Goal: Task Accomplishment & Management: Use online tool/utility

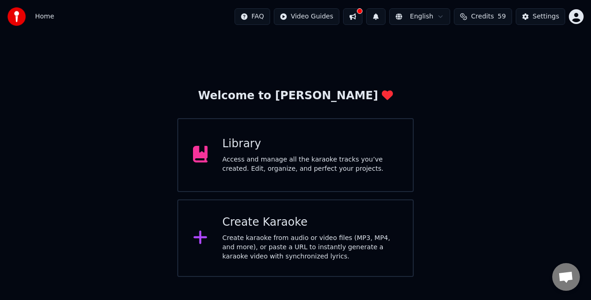
click at [272, 234] on div "Create karaoke from audio or video files (MP3, MP4, and more), or paste a URL t…" at bounding box center [311, 248] width 176 height 28
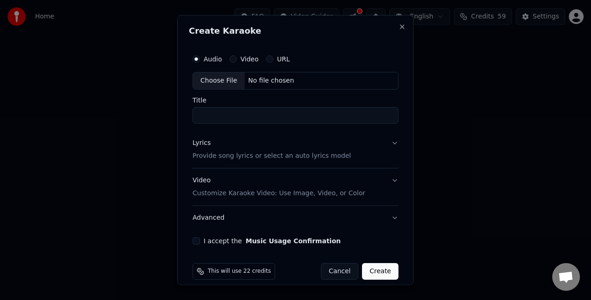
click at [218, 87] on div "Choose File" at bounding box center [219, 80] width 52 height 17
type input "**********"
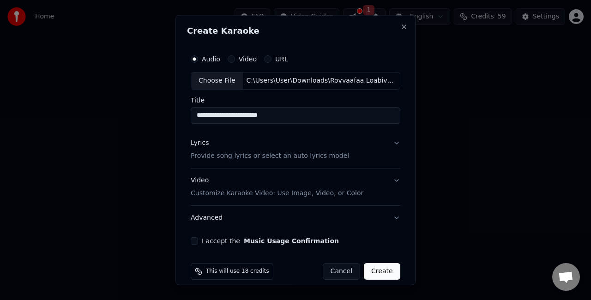
scroll to position [8, 0]
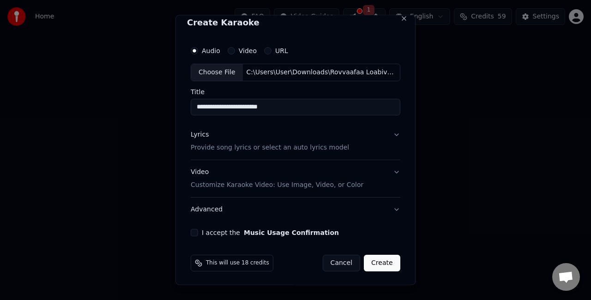
click at [315, 141] on div "Lyrics Provide song lyrics or select an auto lyrics model" at bounding box center [270, 141] width 158 height 22
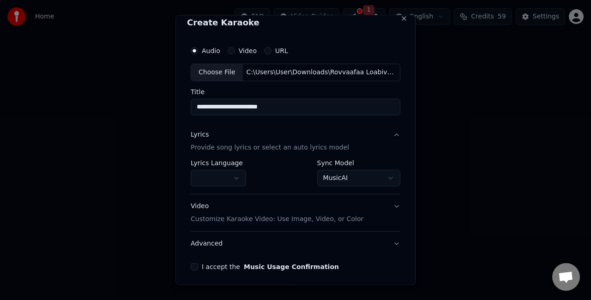
click at [336, 173] on body "**********" at bounding box center [295, 138] width 591 height 277
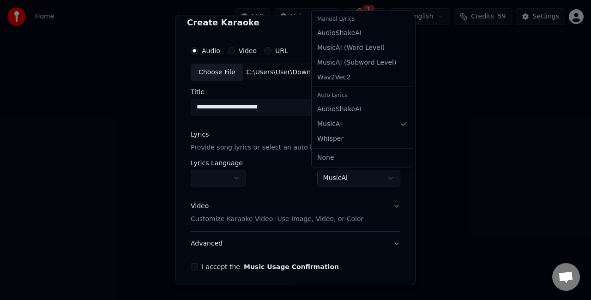
select select "**********"
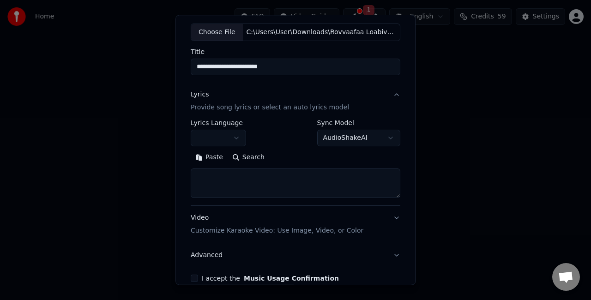
scroll to position [94, 0]
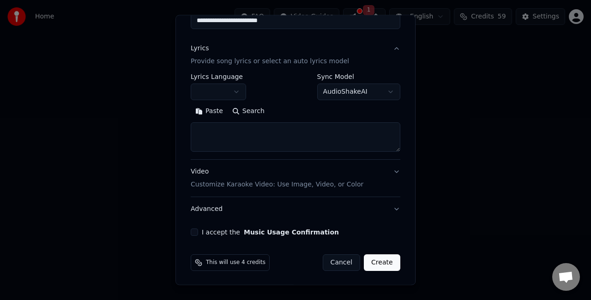
drag, startPoint x: 287, startPoint y: 148, endPoint x: 286, endPoint y: 143, distance: 4.7
click at [286, 144] on textarea at bounding box center [296, 137] width 210 height 30
drag, startPoint x: 206, startPoint y: 109, endPoint x: 245, endPoint y: 137, distance: 47.4
click at [245, 137] on div "Paste Search" at bounding box center [296, 128] width 210 height 48
click at [245, 135] on textarea at bounding box center [296, 137] width 210 height 30
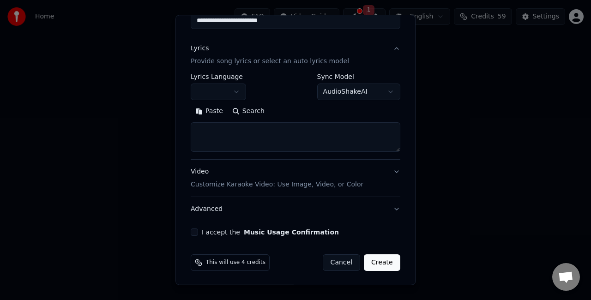
click at [243, 139] on textarea at bounding box center [296, 137] width 210 height 30
click at [206, 112] on button "Paste" at bounding box center [209, 111] width 37 height 15
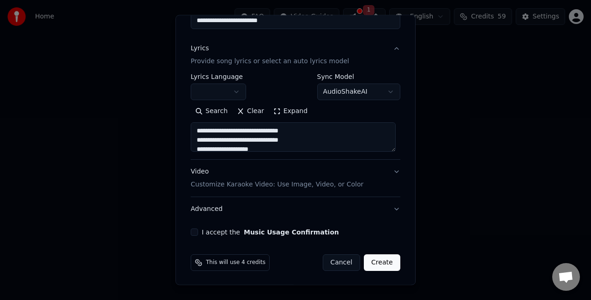
click at [238, 175] on div "Video Customize Karaoke Video: Use Image, Video, or Color" at bounding box center [277, 178] width 173 height 22
type textarea "**********"
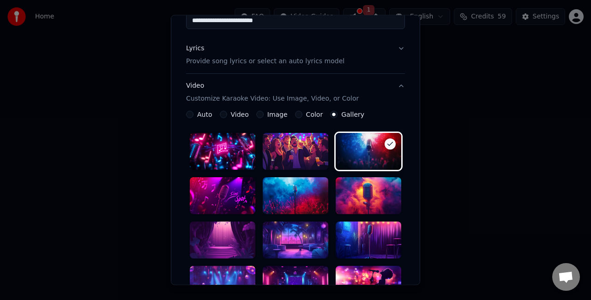
scroll to position [140, 0]
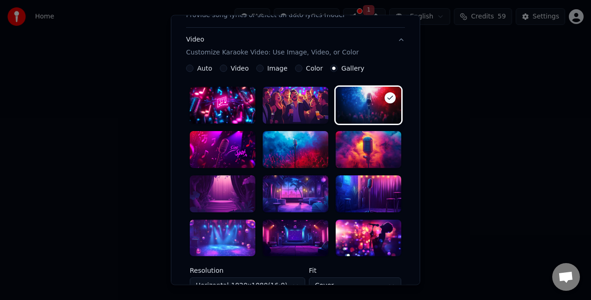
click at [285, 197] on div at bounding box center [296, 193] width 66 height 37
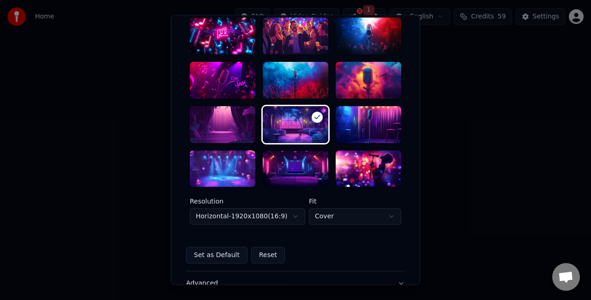
scroll to position [233, 0]
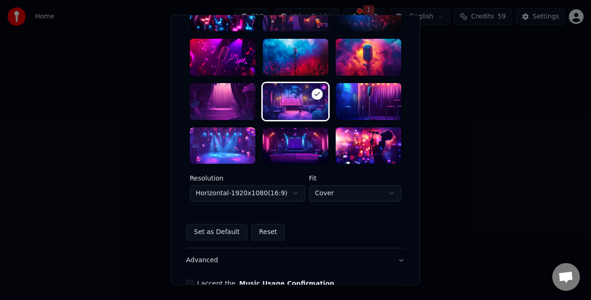
click at [282, 194] on body "**********" at bounding box center [295, 138] width 591 height 277
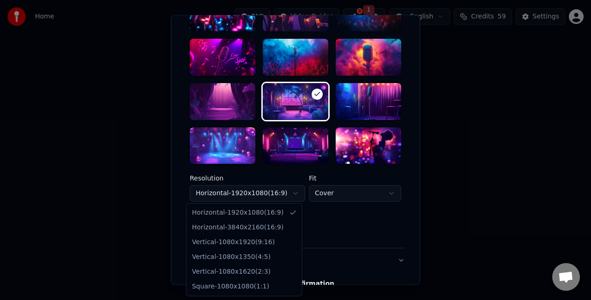
select select "*********"
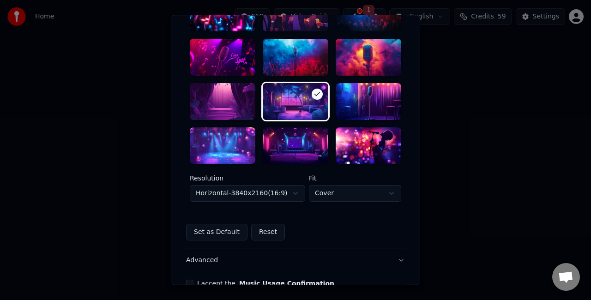
click at [327, 192] on body "**********" at bounding box center [295, 138] width 591 height 277
select select "****"
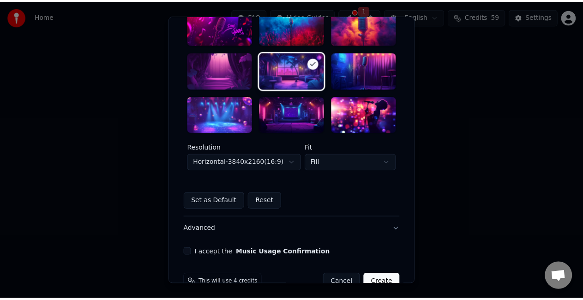
scroll to position [284, 0]
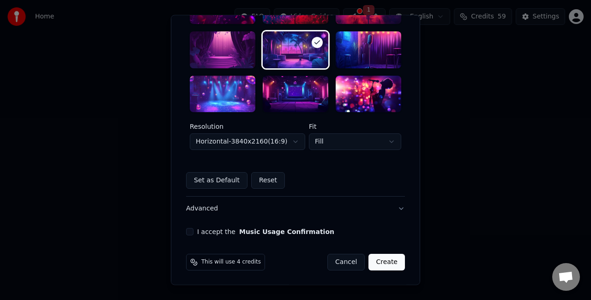
click at [197, 229] on label "I accept the Music Usage Confirmation" at bounding box center [265, 232] width 137 height 6
click at [193, 229] on button "I accept the Music Usage Confirmation" at bounding box center [189, 232] width 7 height 7
click at [377, 253] on div "This will use 4 credits Cancel Create" at bounding box center [295, 263] width 226 height 24
click at [381, 256] on button "Create" at bounding box center [386, 262] width 36 height 17
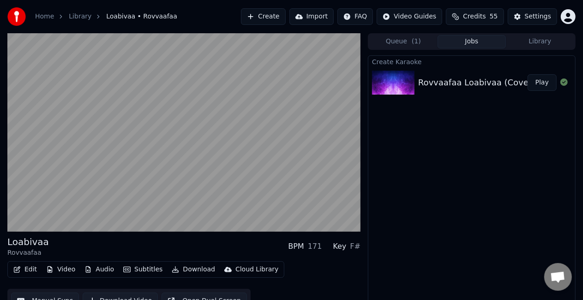
click at [395, 176] on div "Create Karaoke Rovvaafaa Loabivaa (Cover) Play" at bounding box center [472, 182] width 208 height 255
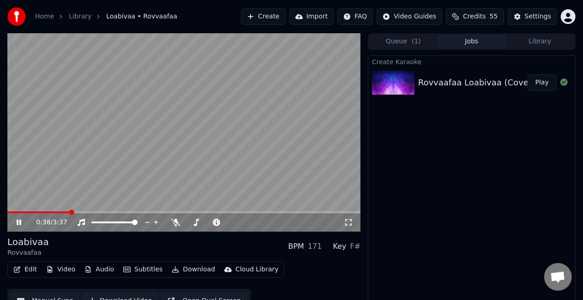
click at [27, 211] on video at bounding box center [183, 132] width 353 height 199
click at [22, 211] on span at bounding box center [14, 212] width 15 height 2
click at [73, 162] on video at bounding box center [183, 132] width 353 height 199
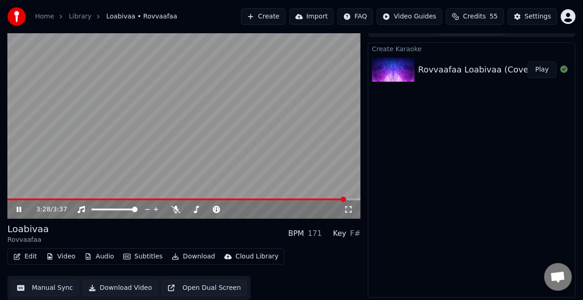
click at [44, 294] on button "Manual Sync" at bounding box center [45, 288] width 68 height 17
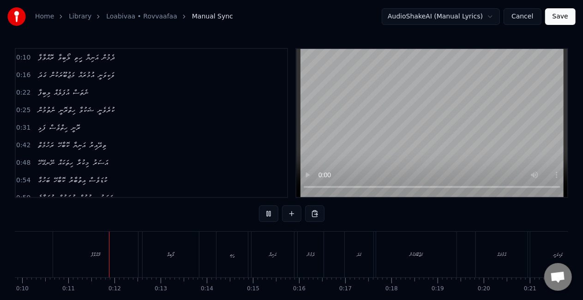
scroll to position [0, 470]
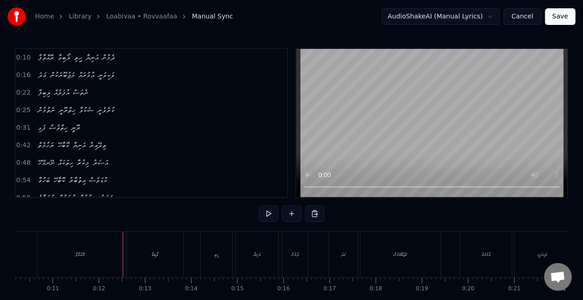
click at [80, 248] on div "ރޮއްވާފާ" at bounding box center [79, 255] width 85 height 46
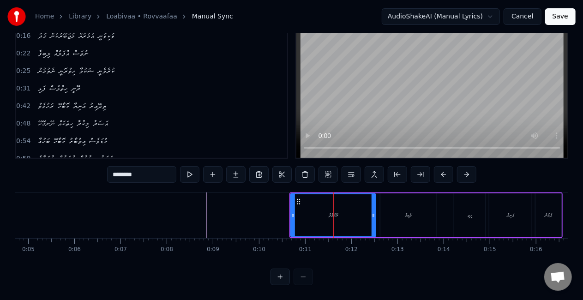
scroll to position [0, 206]
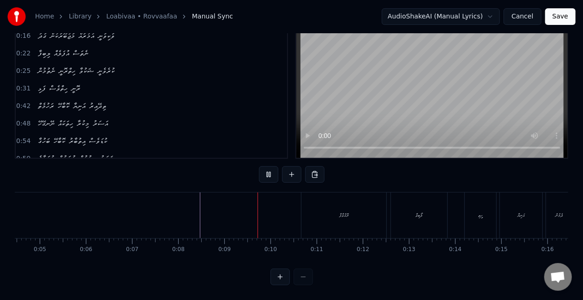
scroll to position [0, 0]
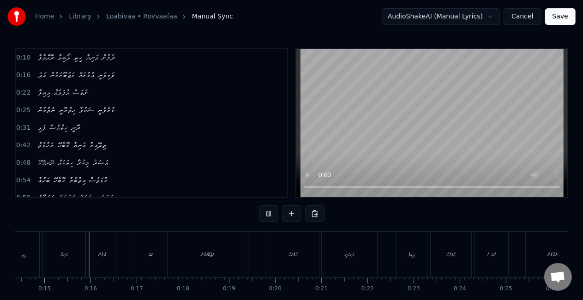
click at [558, 22] on button "Save" at bounding box center [560, 16] width 30 height 17
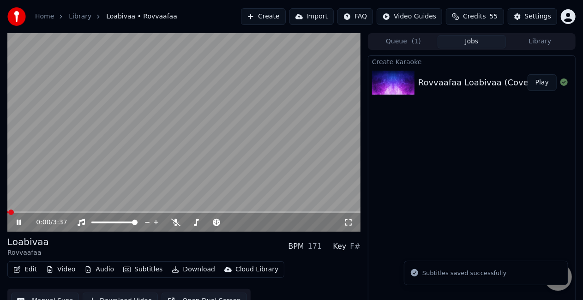
click at [30, 211] on video at bounding box center [183, 132] width 353 height 199
click at [31, 213] on span at bounding box center [183, 212] width 353 height 2
click at [84, 171] on video at bounding box center [183, 132] width 353 height 199
click at [18, 212] on span at bounding box center [20, 212] width 27 height 2
click at [98, 134] on video at bounding box center [183, 132] width 353 height 199
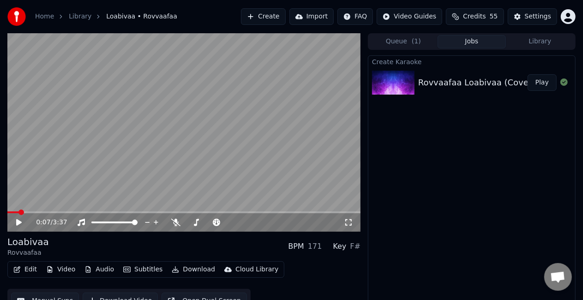
click at [98, 134] on video at bounding box center [183, 132] width 353 height 199
click at [174, 114] on video at bounding box center [183, 132] width 353 height 199
click at [63, 178] on video at bounding box center [183, 132] width 353 height 199
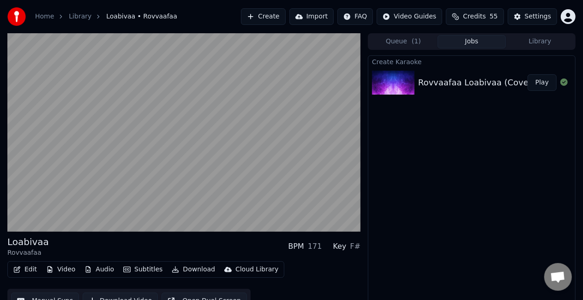
click at [63, 177] on video at bounding box center [183, 132] width 353 height 199
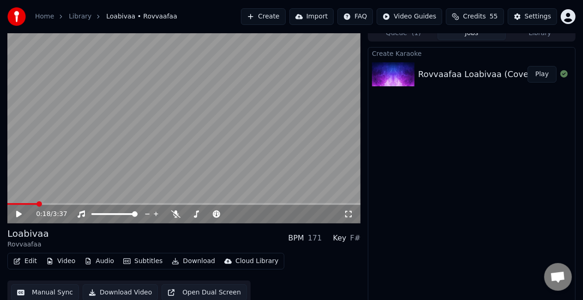
scroll to position [13, 0]
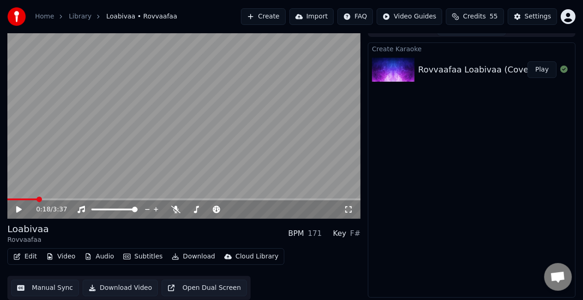
click at [42, 289] on button "Manual Sync" at bounding box center [45, 288] width 68 height 17
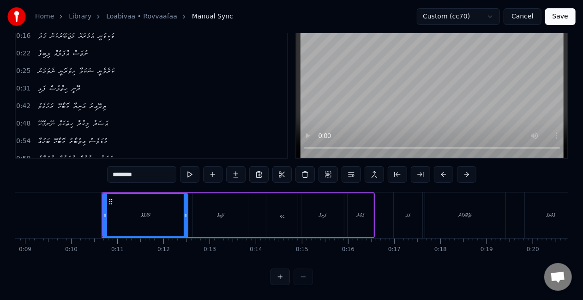
scroll to position [0, 354]
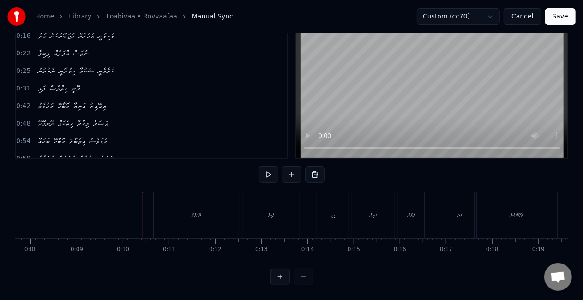
click at [175, 212] on div "ރޮއްވާފާ" at bounding box center [196, 216] width 85 height 46
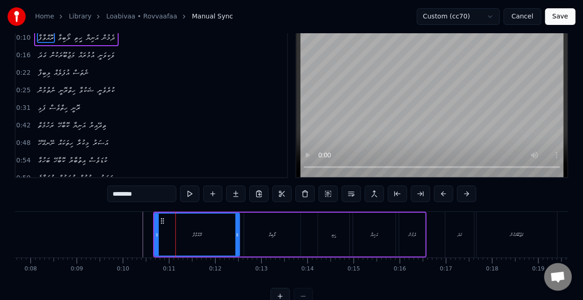
scroll to position [0, 0]
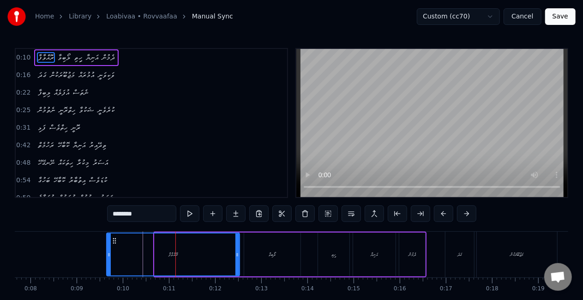
drag, startPoint x: 158, startPoint y: 254, endPoint x: 110, endPoint y: 250, distance: 48.2
click at [110, 250] on div at bounding box center [109, 255] width 4 height 42
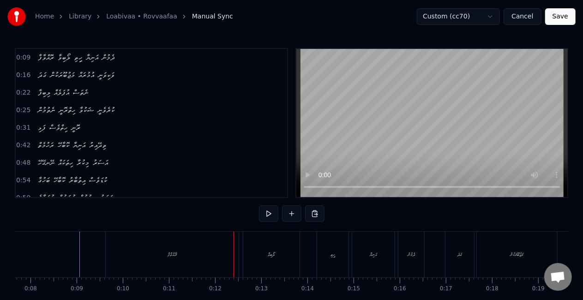
click at [189, 256] on div "ރޮއްވާފާ" at bounding box center [172, 255] width 133 height 46
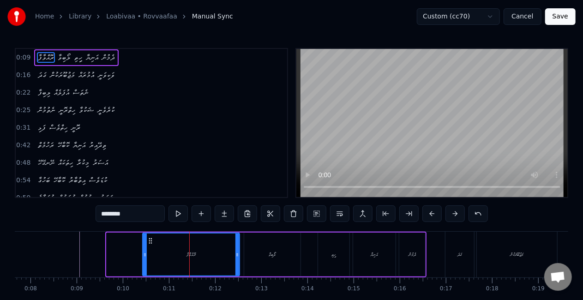
drag, startPoint x: 108, startPoint y: 253, endPoint x: 144, endPoint y: 252, distance: 35.1
click at [144, 252] on icon at bounding box center [145, 254] width 4 height 7
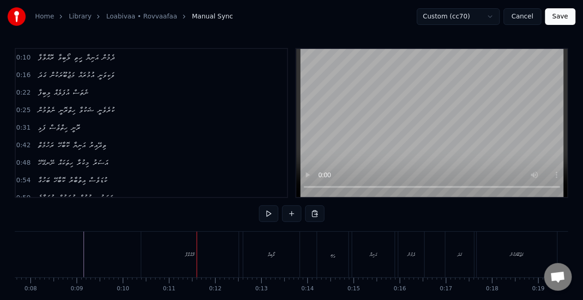
click at [211, 247] on div "ރޮއްވާފާ" at bounding box center [189, 255] width 97 height 46
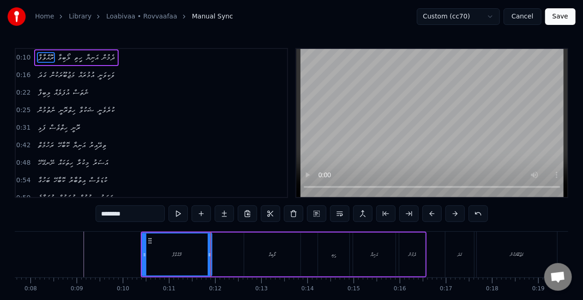
drag, startPoint x: 238, startPoint y: 258, endPoint x: 211, endPoint y: 253, distance: 28.2
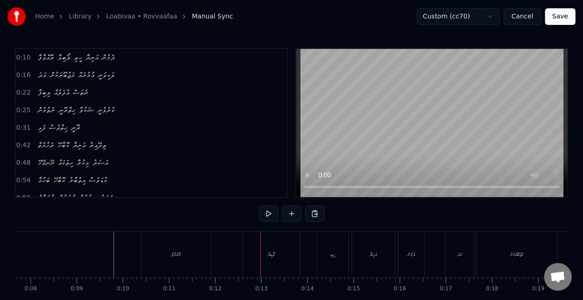
drag, startPoint x: 187, startPoint y: 265, endPoint x: 182, endPoint y: 259, distance: 8.1
click at [187, 265] on div "ރޮއްވާފާ" at bounding box center [176, 255] width 70 height 46
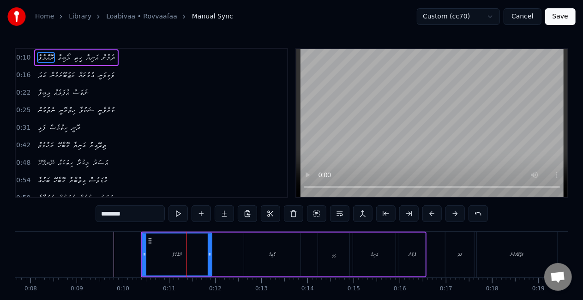
click at [108, 214] on input "********" at bounding box center [130, 213] width 69 height 17
click at [108, 212] on input "********" at bounding box center [130, 213] width 69 height 17
drag, startPoint x: 108, startPoint y: 213, endPoint x: 114, endPoint y: 213, distance: 5.6
click at [108, 213] on input "*********" at bounding box center [130, 213] width 69 height 17
click at [107, 214] on input "**********" at bounding box center [130, 213] width 69 height 17
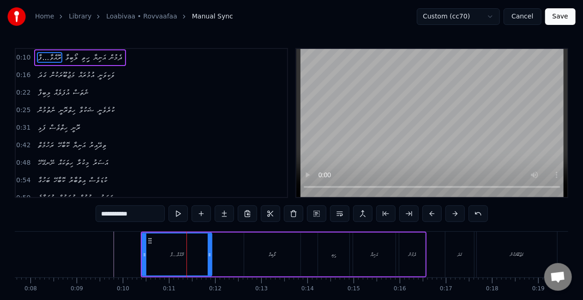
click at [110, 214] on input "**********" at bounding box center [130, 213] width 69 height 17
click at [211, 254] on icon at bounding box center [211, 254] width 4 height 7
type input "**********"
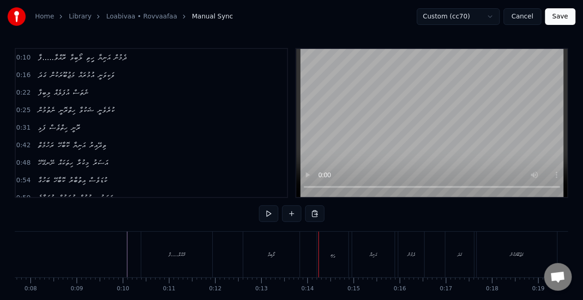
click at [181, 262] on div "ރޮއްވާ.....ފާ" at bounding box center [176, 255] width 71 height 46
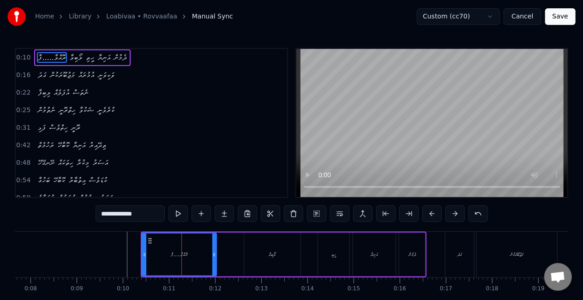
click at [215, 251] on div at bounding box center [214, 255] width 4 height 42
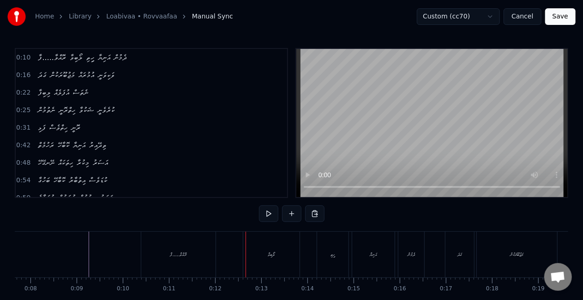
click at [167, 253] on div "ރޮއްވާ.....ފާ" at bounding box center [178, 255] width 74 height 46
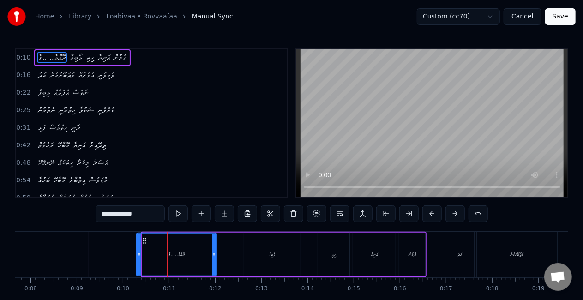
drag, startPoint x: 143, startPoint y: 254, endPoint x: 137, endPoint y: 254, distance: 6.5
click at [137, 254] on icon at bounding box center [139, 254] width 4 height 7
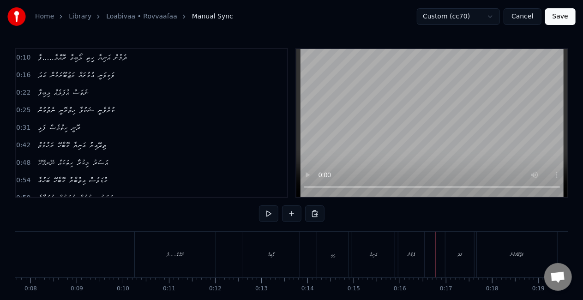
click at [448, 257] on div "ގަދަ" at bounding box center [460, 255] width 29 height 46
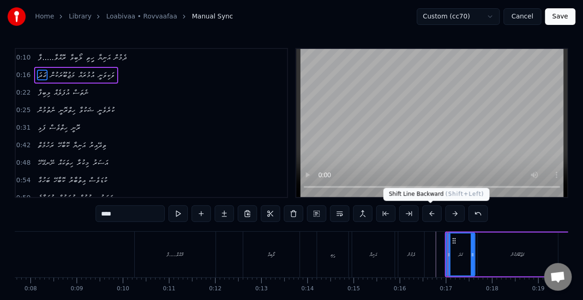
click at [433, 211] on button at bounding box center [431, 213] width 19 height 17
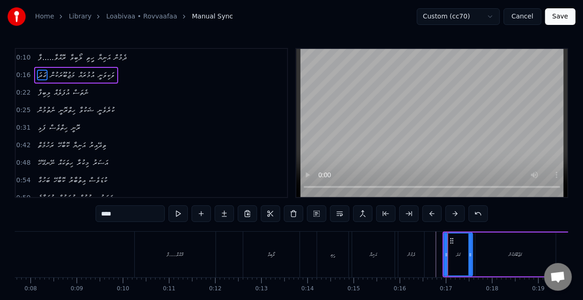
click at [422, 242] on div "ދެމުން" at bounding box center [411, 255] width 26 height 46
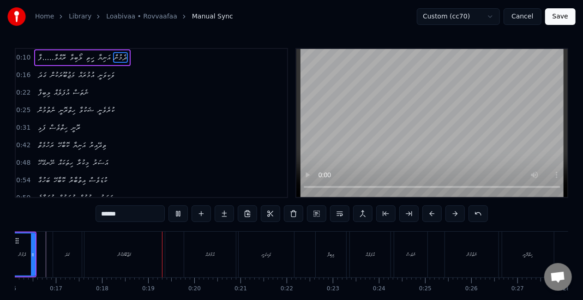
scroll to position [0, 822]
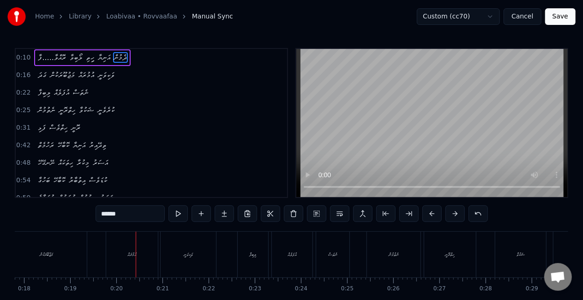
drag, startPoint x: 162, startPoint y: 243, endPoint x: 157, endPoint y: 243, distance: 4.6
click at [161, 243] on div "ވަކިވަނީ" at bounding box center [188, 255] width 55 height 46
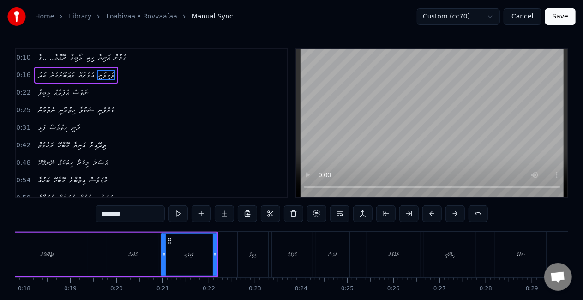
click at [115, 255] on div "އުމުރައް" at bounding box center [133, 255] width 52 height 44
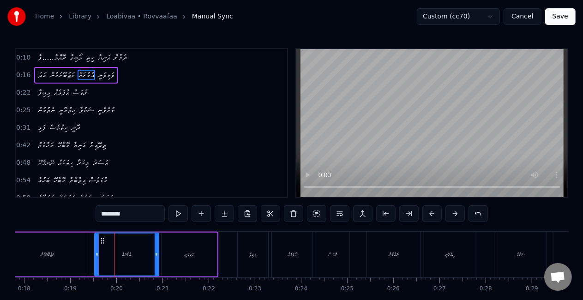
drag, startPoint x: 110, startPoint y: 255, endPoint x: 98, endPoint y: 256, distance: 12.5
click at [98, 256] on icon at bounding box center [97, 254] width 4 height 7
drag, startPoint x: 84, startPoint y: 255, endPoint x: 92, endPoint y: 252, distance: 8.9
click at [84, 255] on div "މަޖުބޫރަކުން" at bounding box center [47, 255] width 80 height 44
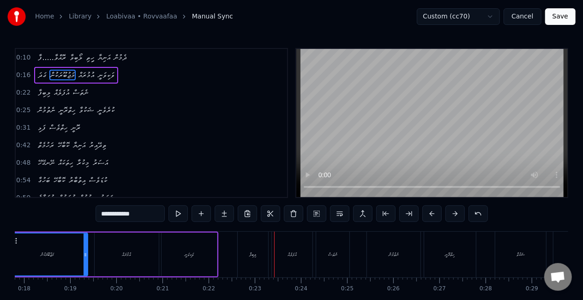
click at [239, 258] on div "ލިބިފާ" at bounding box center [253, 255] width 30 height 46
type input "******"
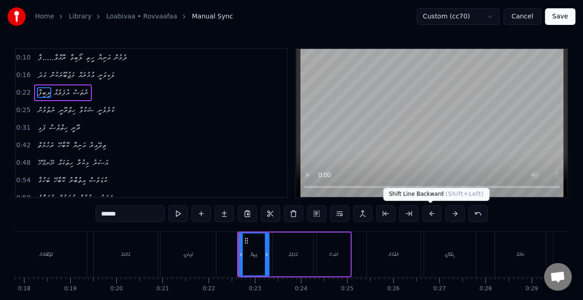
click at [429, 214] on button at bounding box center [431, 213] width 19 height 17
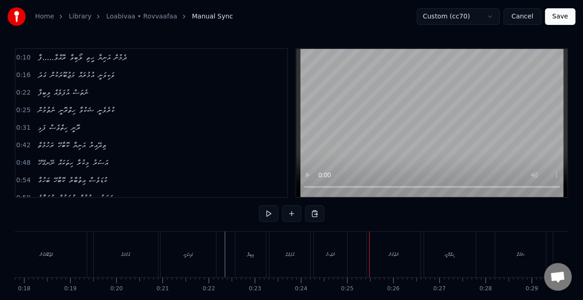
click at [334, 258] on div "ނެތަސް" at bounding box center [330, 255] width 33 height 46
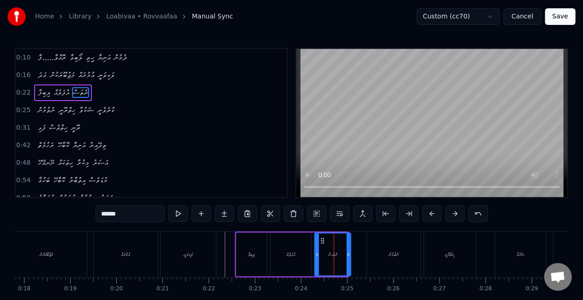
click at [349, 260] on div at bounding box center [349, 255] width 4 height 42
click at [212, 248] on div "ވަކިވަނީ" at bounding box center [188, 255] width 55 height 46
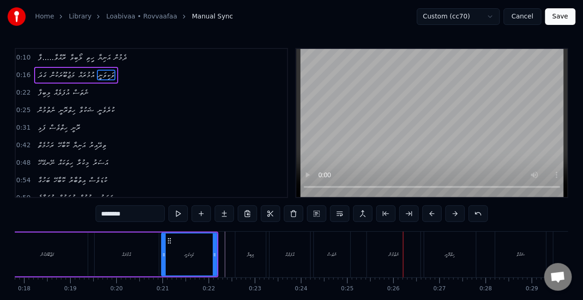
click at [367, 253] on div "ނެތުމުން" at bounding box center [394, 255] width 54 height 46
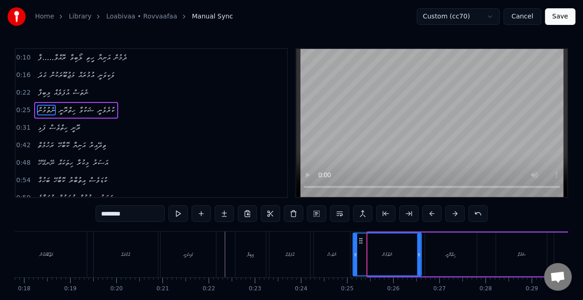
drag, startPoint x: 370, startPoint y: 259, endPoint x: 355, endPoint y: 258, distance: 14.8
click at [355, 258] on div at bounding box center [356, 255] width 4 height 42
click at [333, 248] on div "ނެތަސް" at bounding box center [332, 255] width 36 height 46
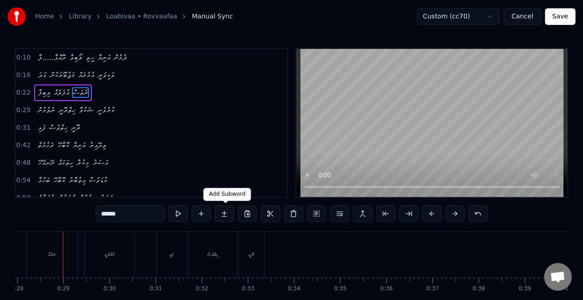
scroll to position [0, 1292]
click at [66, 254] on div "ޝަކުވާ" at bounding box center [50, 255] width 51 height 46
type input "******"
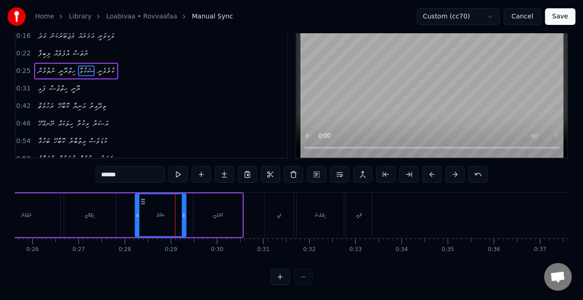
scroll to position [0, 1166]
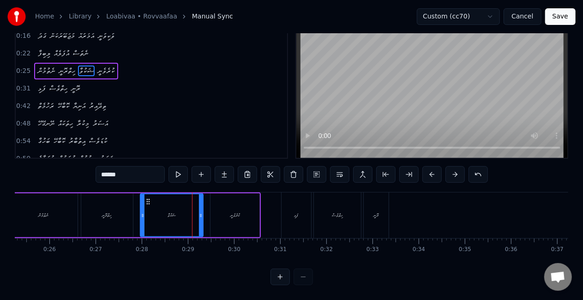
drag, startPoint x: 153, startPoint y: 212, endPoint x: 141, endPoint y: 211, distance: 12.0
click at [141, 211] on div at bounding box center [143, 215] width 4 height 42
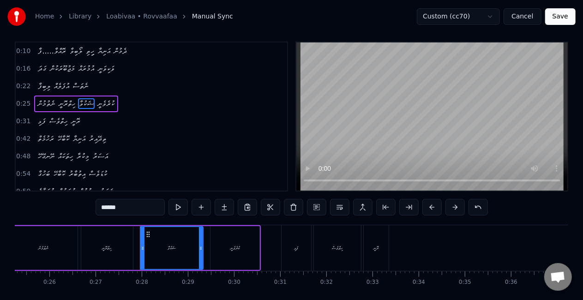
scroll to position [0, 0]
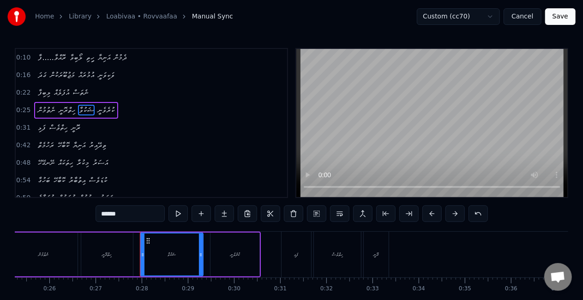
click at [126, 208] on input "******" at bounding box center [130, 213] width 69 height 17
drag, startPoint x: 133, startPoint y: 250, endPoint x: 132, endPoint y: 245, distance: 5.6
click at [132, 249] on div "ނެތުމުން ހިތްރޮނީ ޝަކުވާ ކުރެވެނީ" at bounding box center [134, 255] width 253 height 46
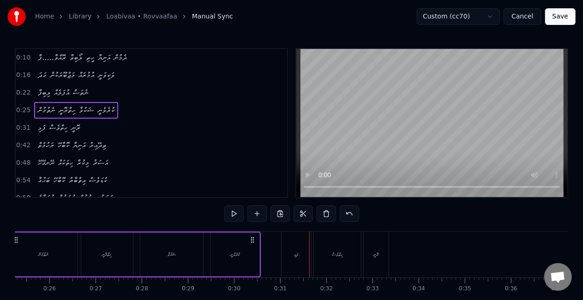
click at [302, 247] on div "ފަޅި" at bounding box center [297, 255] width 30 height 46
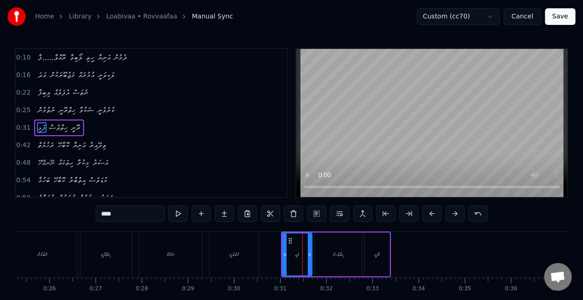
scroll to position [3, 0]
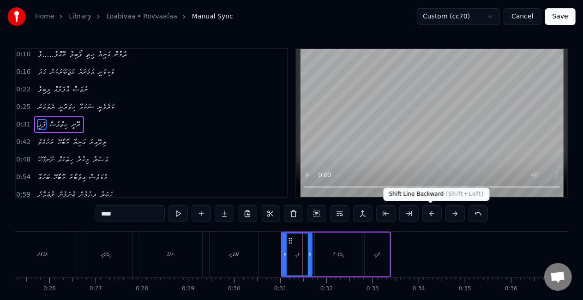
click at [427, 213] on button at bounding box center [431, 213] width 19 height 17
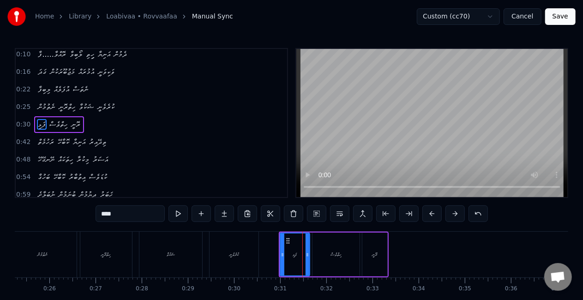
click at [427, 213] on button at bounding box center [431, 213] width 19 height 17
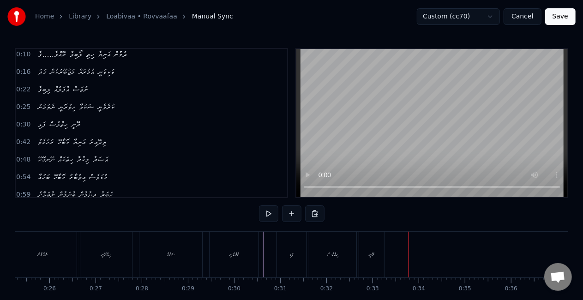
click at [357, 261] on div "ފަޅި ހިތްވެސް ރޮނީ" at bounding box center [332, 255] width 110 height 46
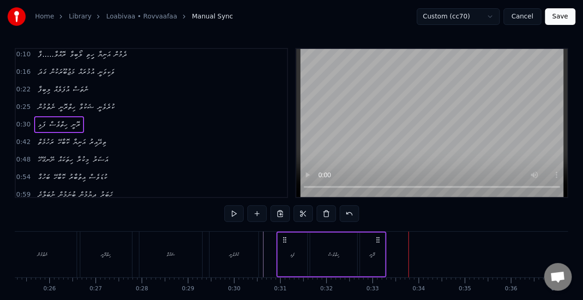
click at [367, 259] on div "ރޮނީ" at bounding box center [372, 255] width 25 height 44
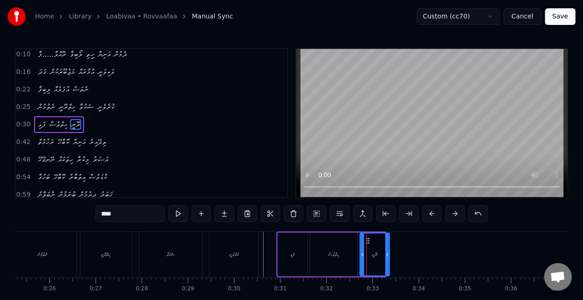
drag, startPoint x: 382, startPoint y: 258, endPoint x: 390, endPoint y: 259, distance: 8.0
click at [389, 259] on div at bounding box center [387, 255] width 4 height 42
click at [341, 255] on div "ހިތްވެސް" at bounding box center [333, 255] width 47 height 44
type input "********"
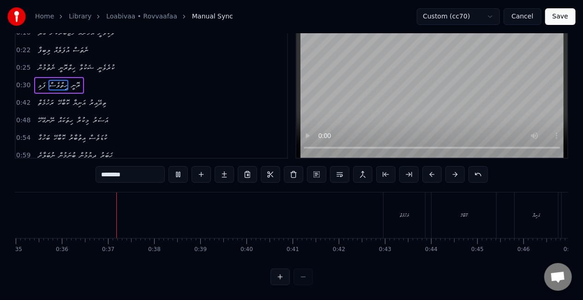
scroll to position [0, 1638]
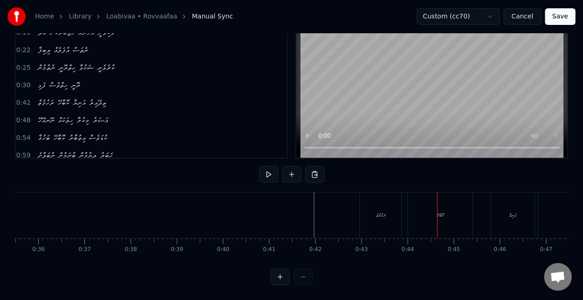
click at [380, 212] on div "ރަހުމެތް" at bounding box center [380, 215] width 9 height 7
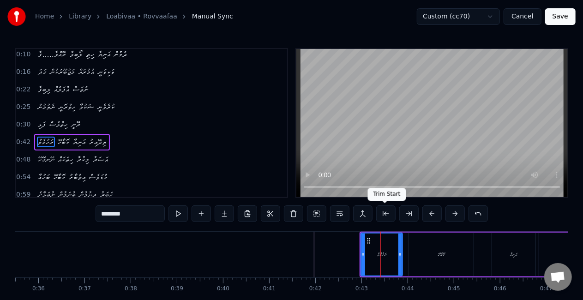
scroll to position [20, 0]
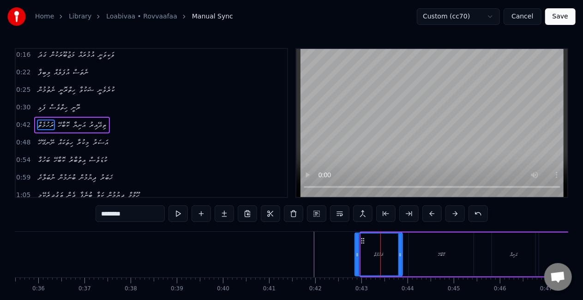
drag, startPoint x: 363, startPoint y: 252, endPoint x: 352, endPoint y: 252, distance: 11.1
click at [355, 251] on icon at bounding box center [357, 254] width 4 height 7
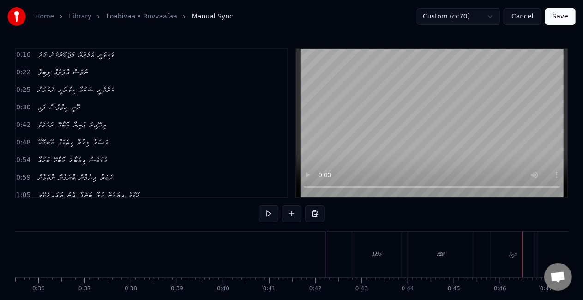
click at [495, 253] on div "އަނިޔާ" at bounding box center [512, 255] width 43 height 46
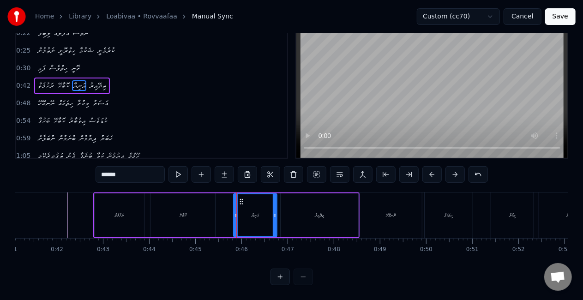
scroll to position [0, 1909]
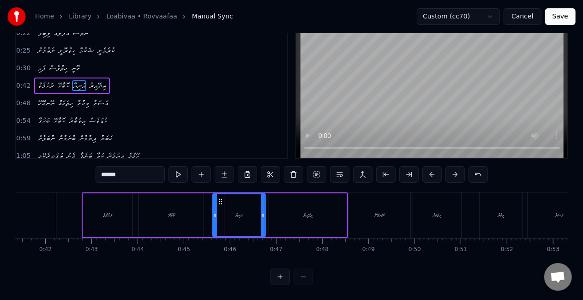
drag, startPoint x: 224, startPoint y: 209, endPoint x: 215, endPoint y: 208, distance: 9.2
click at [215, 212] on icon at bounding box center [215, 215] width 4 height 7
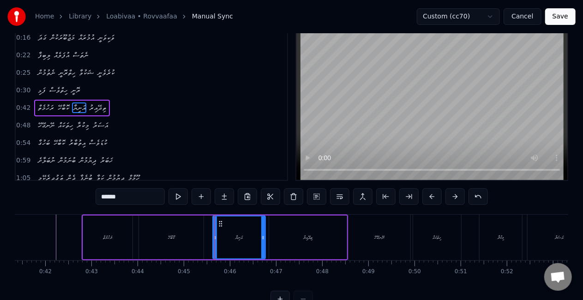
scroll to position [0, 0]
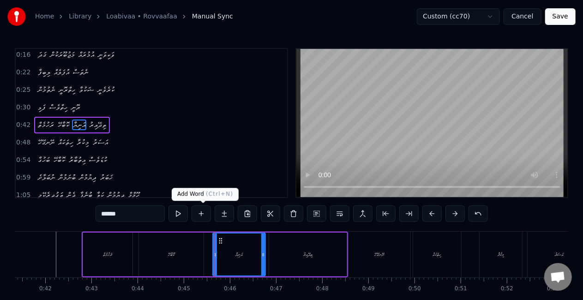
click at [198, 207] on button at bounding box center [201, 213] width 19 height 17
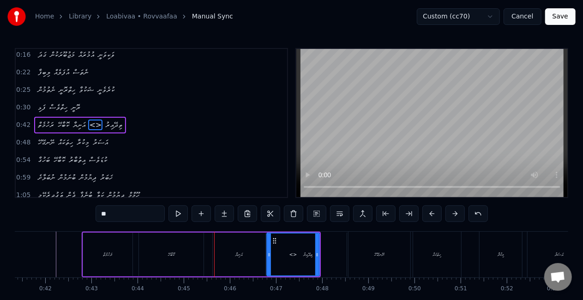
click at [199, 241] on div "ކޮބާހޭ" at bounding box center [171, 255] width 65 height 44
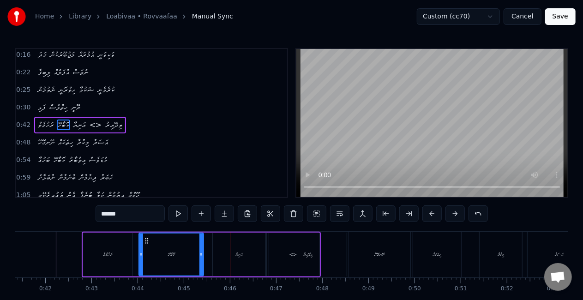
click at [251, 252] on div "އަނިޔާ" at bounding box center [239, 255] width 53 height 44
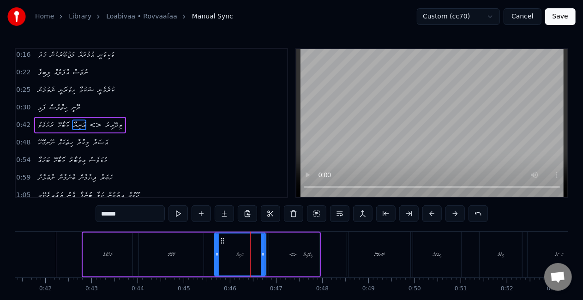
click at [217, 256] on icon at bounding box center [217, 254] width 4 height 7
click at [191, 255] on div "ކޮބާހޭ" at bounding box center [171, 255] width 65 height 44
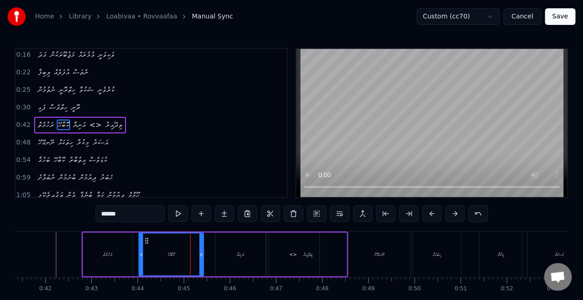
click at [181, 248] on div "ކޮބާހޭ" at bounding box center [171, 255] width 64 height 42
click at [478, 211] on button at bounding box center [478, 213] width 19 height 17
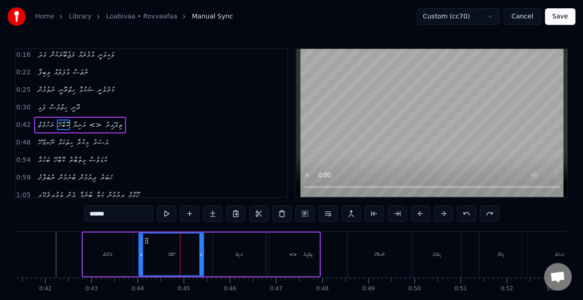
click at [466, 213] on button at bounding box center [466, 213] width 19 height 17
click at [198, 262] on div "ކޮބާހޭ" at bounding box center [171, 255] width 64 height 42
drag, startPoint x: 240, startPoint y: 262, endPoint x: 260, endPoint y: 259, distance: 20.2
click at [241, 262] on div "އަނިޔާ" at bounding box center [239, 255] width 53 height 44
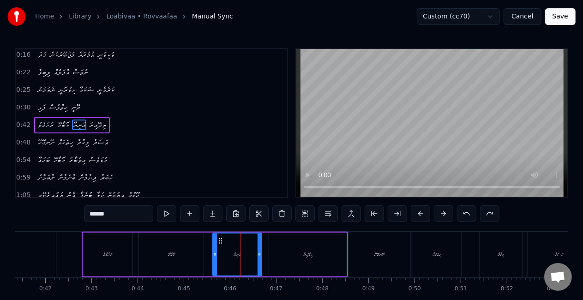
click at [260, 251] on icon at bounding box center [260, 254] width 4 height 7
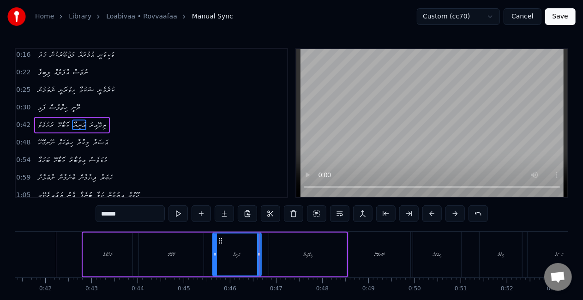
click at [199, 258] on div "ކޮބާހޭ" at bounding box center [171, 255] width 65 height 44
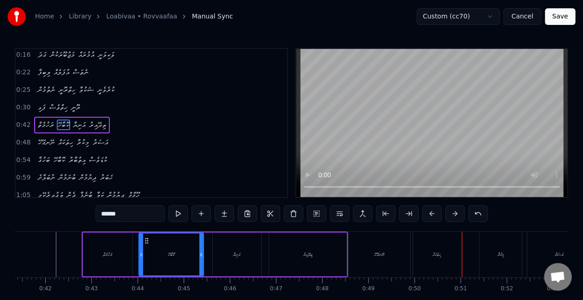
click at [378, 245] on div "ނޭނގޭހޭ" at bounding box center [380, 255] width 62 height 46
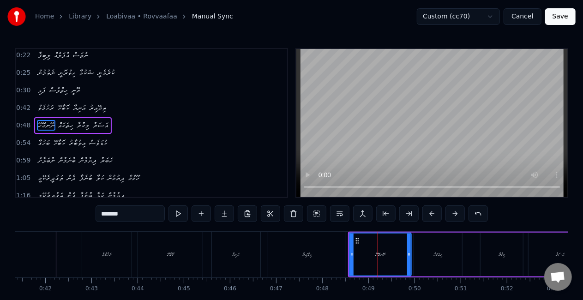
scroll to position [38, 0]
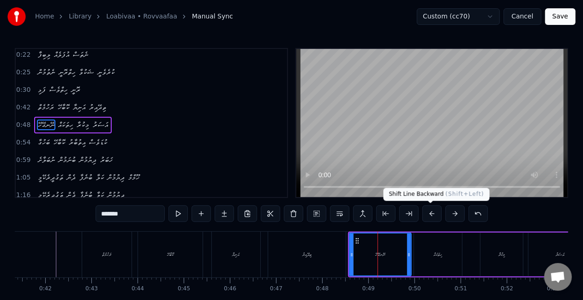
click at [434, 214] on button at bounding box center [431, 213] width 19 height 17
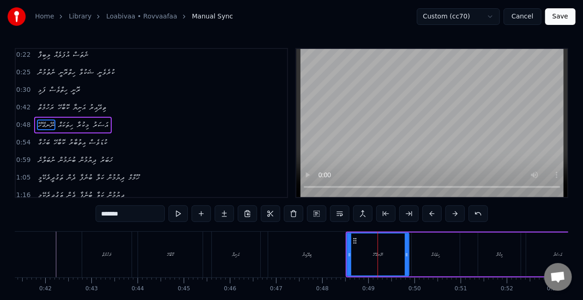
click at [326, 253] on div "ތިދޭއިރު" at bounding box center [307, 255] width 78 height 46
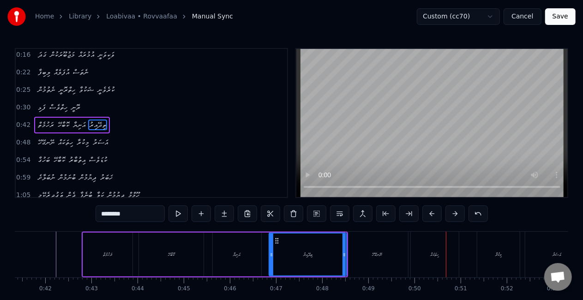
click at [367, 254] on div "ނޭނގޭހޭ" at bounding box center [377, 255] width 62 height 46
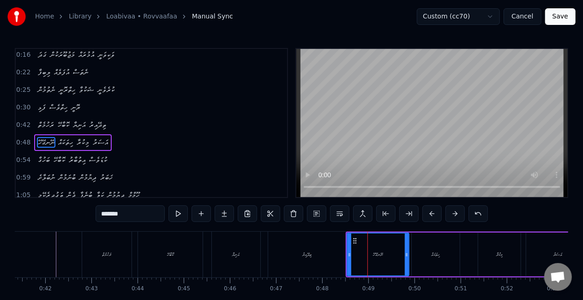
scroll to position [38, 0]
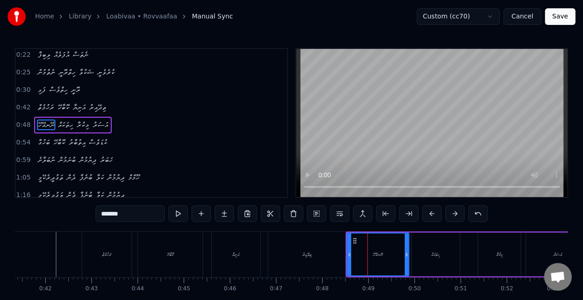
click at [103, 213] on input "*******" at bounding box center [130, 213] width 69 height 17
click at [106, 215] on input "*******" at bounding box center [130, 213] width 69 height 17
click at [102, 212] on input "******" at bounding box center [130, 213] width 69 height 17
click at [320, 260] on div "ތިދޭއިރު" at bounding box center [307, 255] width 78 height 46
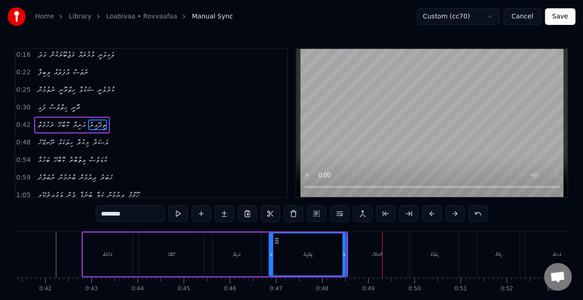
click at [361, 257] on div "ެނޭނގޭހ" at bounding box center [377, 255] width 62 height 46
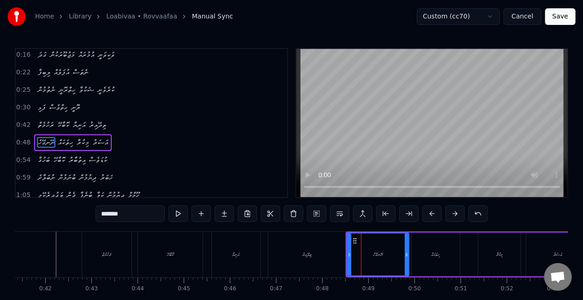
scroll to position [38, 0]
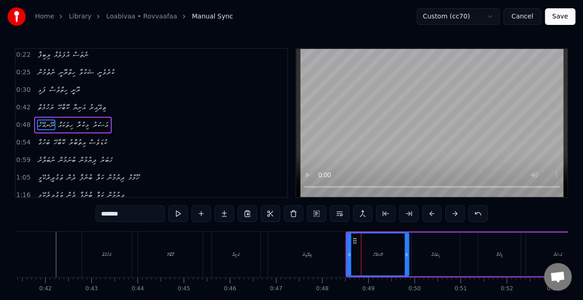
drag, startPoint x: 139, startPoint y: 211, endPoint x: 72, endPoint y: 207, distance: 66.6
click at [72, 208] on div "0:10 ރޮއްވާ.....ފާ ލޯބިވާ ހިިތި އަނިޔާ ދެމުން 0:16 ގަދަ މަޖުބޫރަކުން އުމުރައް ވ…" at bounding box center [292, 186] width 554 height 277
type input "*******"
click at [267, 254] on div "ރަހުމެތް ކޮބާހޭ އަނިޔާ ތިދޭއިރު" at bounding box center [215, 255] width 266 height 46
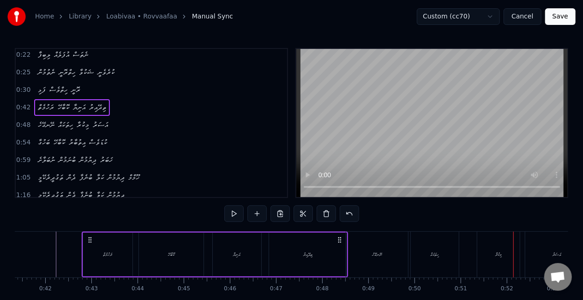
click at [499, 264] on div "މިކުރާ" at bounding box center [498, 255] width 42 height 46
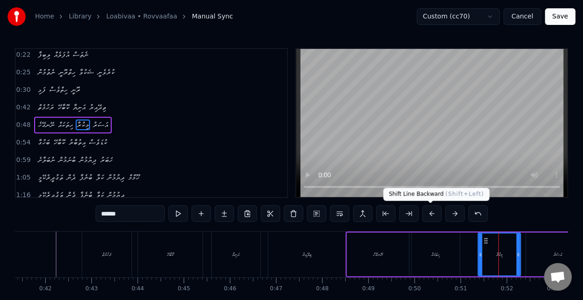
click at [428, 214] on button at bounding box center [431, 213] width 19 height 17
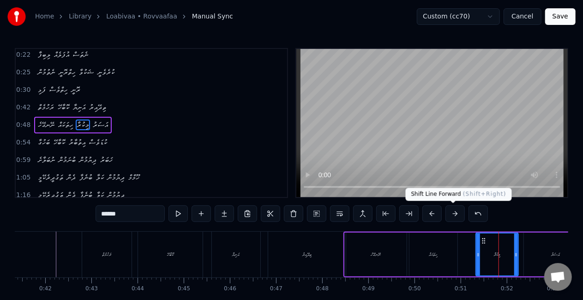
click at [452, 213] on button at bounding box center [455, 213] width 19 height 17
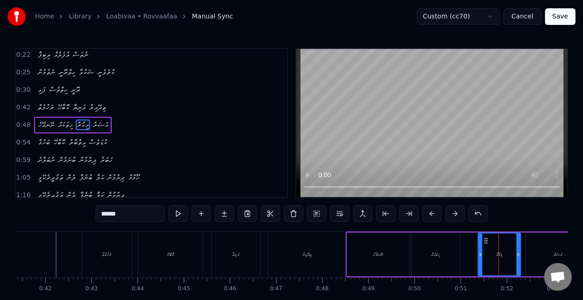
click at [492, 250] on div "މިކުރާ" at bounding box center [500, 255] width 42 height 42
drag, startPoint x: 480, startPoint y: 256, endPoint x: 469, endPoint y: 253, distance: 10.9
click at [470, 253] on icon at bounding box center [472, 254] width 4 height 7
click at [452, 255] on div "ހިތަކައް" at bounding box center [436, 255] width 48 height 44
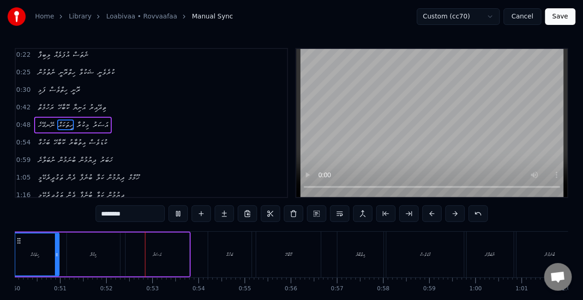
scroll to position [0, 2370]
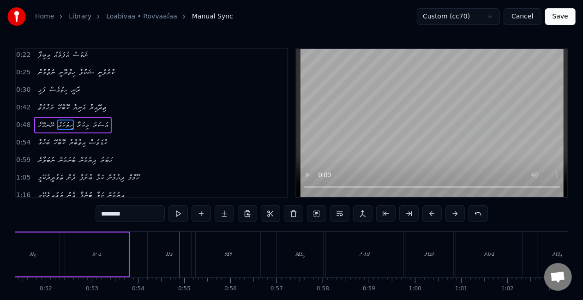
click at [162, 244] on div "ބަހުގާ" at bounding box center [169, 255] width 43 height 46
type input "******"
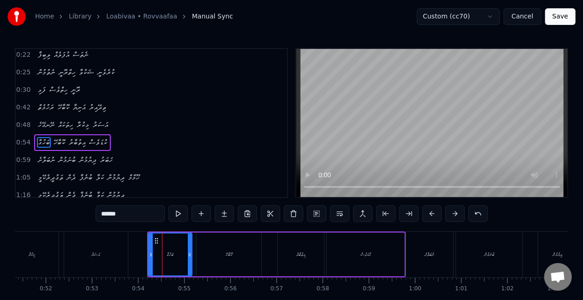
scroll to position [55, 0]
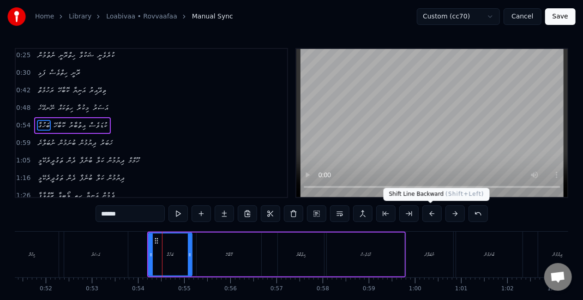
click at [430, 212] on button at bounding box center [431, 213] width 19 height 17
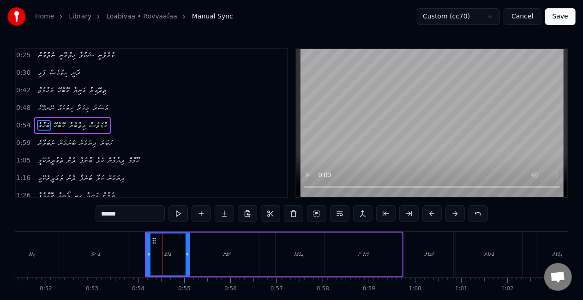
click at [427, 214] on button at bounding box center [431, 213] width 19 height 17
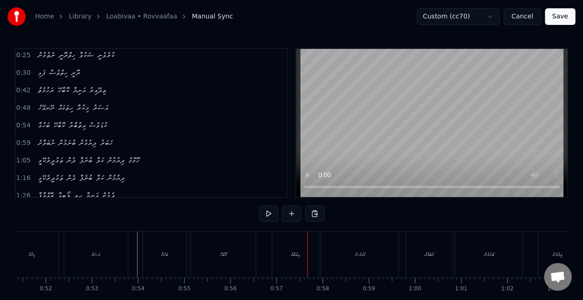
click at [214, 249] on div "ކޮބާހޭ" at bounding box center [223, 255] width 65 height 46
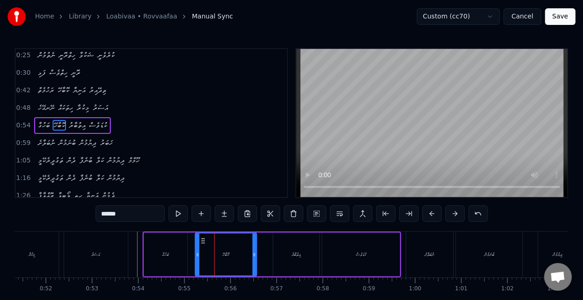
click at [197, 253] on icon at bounding box center [198, 254] width 4 height 7
click at [217, 251] on div "ކޮބާހޭ" at bounding box center [226, 255] width 60 height 42
click at [257, 250] on div "ބަހުގާ ކޮބާހޭ އިތުބާރު ކުޑަވެސް" at bounding box center [272, 255] width 259 height 46
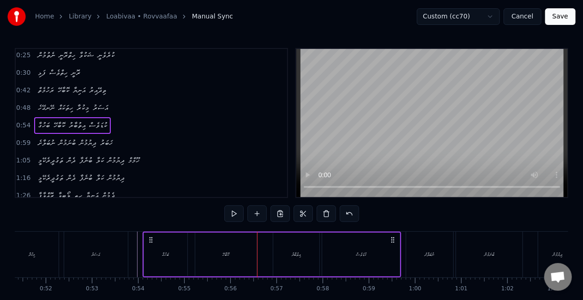
click at [253, 247] on div "ކޮބާހޭ" at bounding box center [225, 255] width 61 height 44
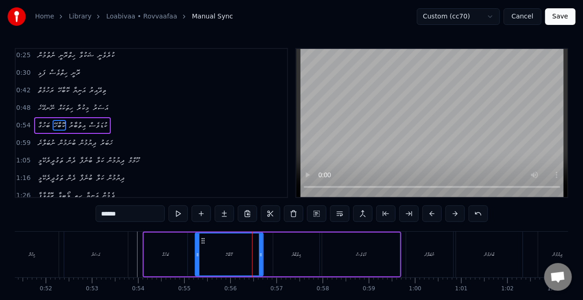
drag, startPoint x: 254, startPoint y: 246, endPoint x: 260, endPoint y: 248, distance: 6.9
click at [260, 248] on div at bounding box center [261, 255] width 4 height 42
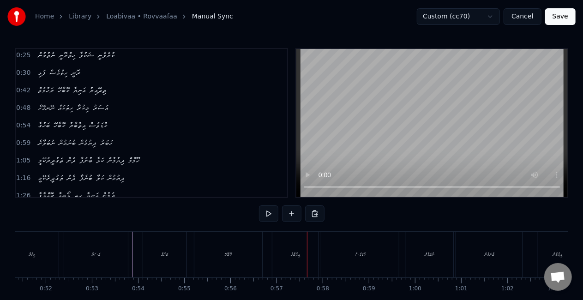
click at [279, 244] on div "އިތުބާރު" at bounding box center [295, 255] width 46 height 46
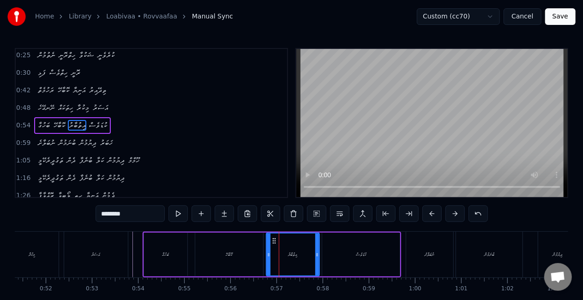
drag, startPoint x: 276, startPoint y: 252, endPoint x: 268, endPoint y: 249, distance: 8.9
click at [268, 249] on div at bounding box center [269, 255] width 4 height 42
drag, startPoint x: 245, startPoint y: 256, endPoint x: 277, endPoint y: 224, distance: 44.7
click at [247, 255] on div "ކޮބާހޭ" at bounding box center [229, 255] width 68 height 44
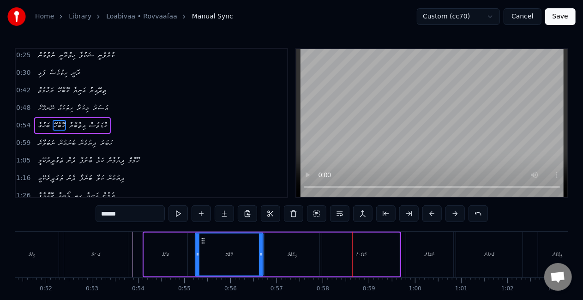
click at [310, 258] on div "އިތުބާރު" at bounding box center [292, 255] width 54 height 44
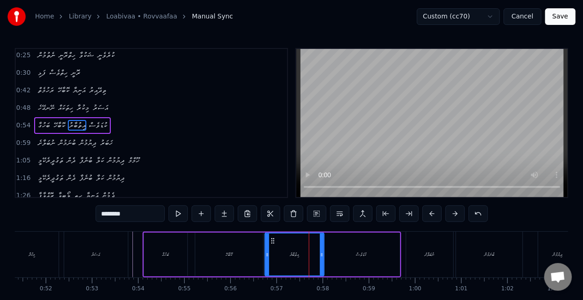
drag, startPoint x: 318, startPoint y: 256, endPoint x: 325, endPoint y: 257, distance: 7.5
click at [324, 257] on icon at bounding box center [322, 254] width 4 height 7
click at [352, 253] on div "ކުޑަވެސް" at bounding box center [361, 255] width 78 height 44
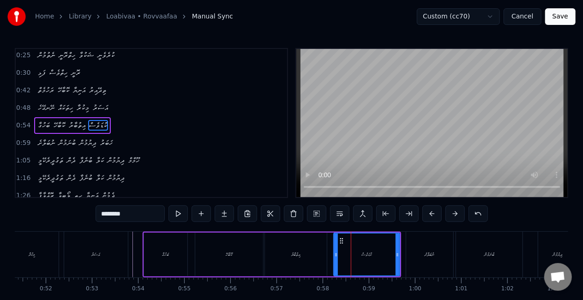
drag, startPoint x: 323, startPoint y: 252, endPoint x: 334, endPoint y: 255, distance: 11.9
click at [334, 255] on icon at bounding box center [336, 254] width 4 height 7
click at [257, 254] on div "ކޮބާހޭ" at bounding box center [229, 255] width 68 height 44
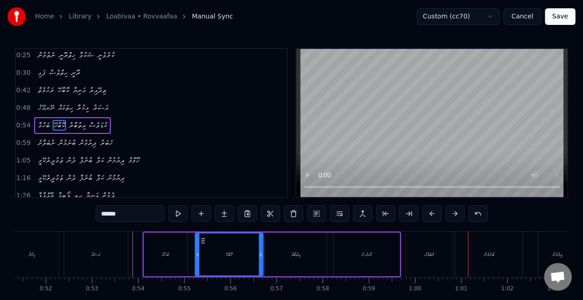
drag, startPoint x: 375, startPoint y: 270, endPoint x: 373, endPoint y: 259, distance: 10.9
click at [375, 268] on div "ކުޑަވެސް" at bounding box center [367, 255] width 66 height 44
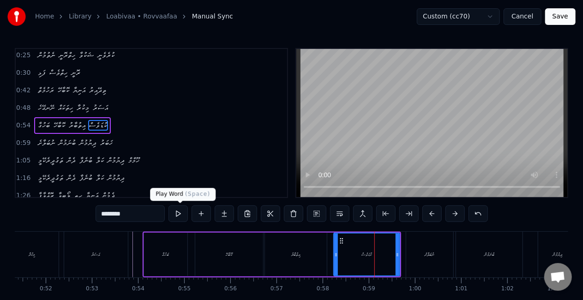
click at [184, 211] on button at bounding box center [178, 213] width 19 height 17
click at [377, 265] on div "ކުޑަވެސް" at bounding box center [366, 255] width 65 height 42
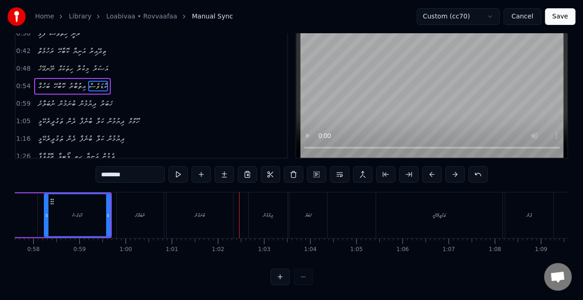
scroll to position [0, 2648]
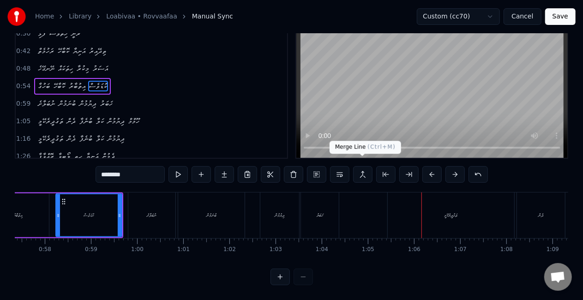
click at [403, 207] on div "ތަގުދީރެކޭމީ" at bounding box center [451, 216] width 126 height 46
type input "**********"
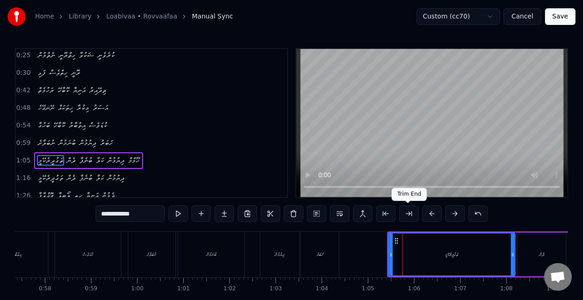
scroll to position [90, 0]
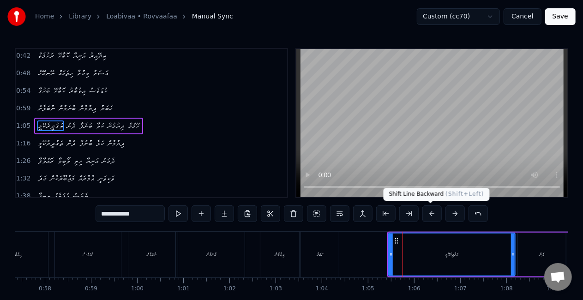
click at [427, 217] on button at bounding box center [431, 213] width 19 height 17
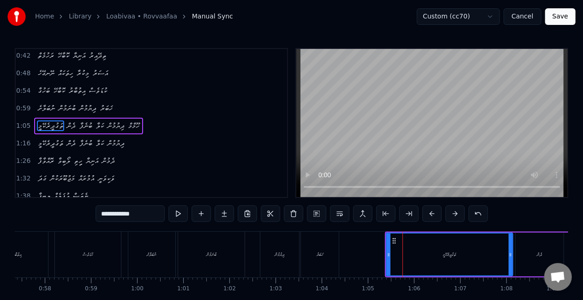
click at [425, 213] on button at bounding box center [431, 213] width 19 height 17
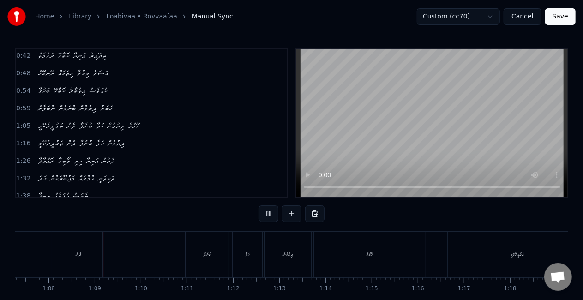
scroll to position [0, 3115]
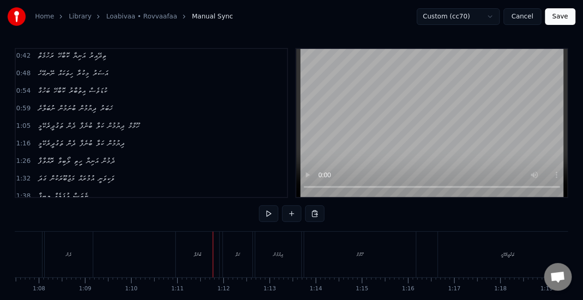
drag, startPoint x: 189, startPoint y: 259, endPoint x: 209, endPoint y: 247, distance: 23.2
click at [189, 258] on div "ބުނެފާ" at bounding box center [197, 255] width 43 height 46
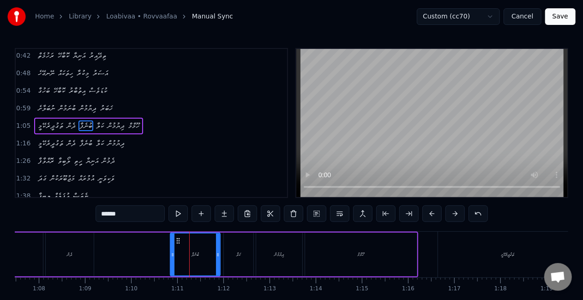
drag, startPoint x: 178, startPoint y: 251, endPoint x: 163, endPoint y: 251, distance: 15.2
click at [171, 249] on div at bounding box center [173, 255] width 4 height 42
click at [147, 255] on div "ތަގުދީރެކޭމީ ދެން ބުނެފާ ކަލާ ދިޔުމުން ހޫމްމް" at bounding box center [166, 255] width 503 height 46
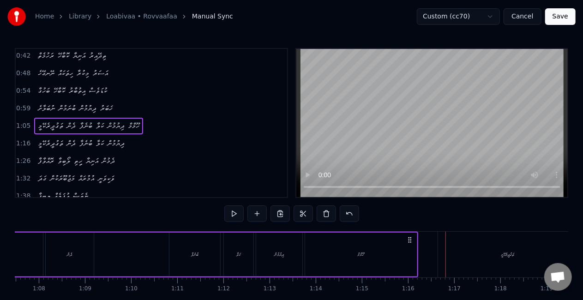
click at [367, 261] on div "ހޫމްމް" at bounding box center [361, 255] width 112 height 44
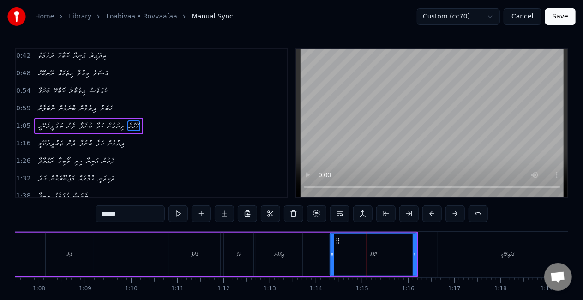
drag, startPoint x: 307, startPoint y: 254, endPoint x: 347, endPoint y: 256, distance: 39.3
click at [334, 256] on icon at bounding box center [333, 254] width 4 height 7
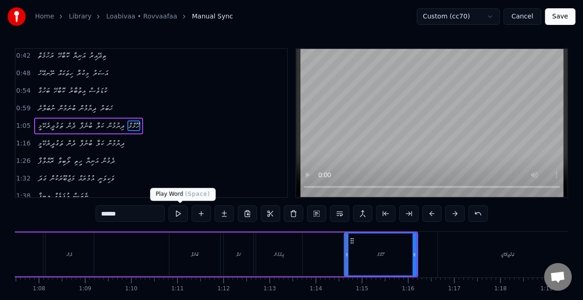
click at [181, 213] on button at bounding box center [178, 213] width 19 height 17
click at [253, 259] on div "ކަލާ" at bounding box center [238, 255] width 30 height 44
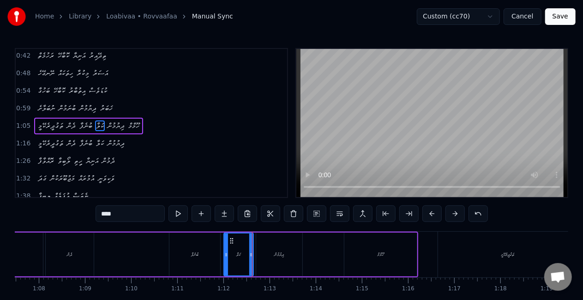
click at [263, 257] on div "ދިޔުމުން" at bounding box center [279, 255] width 46 height 44
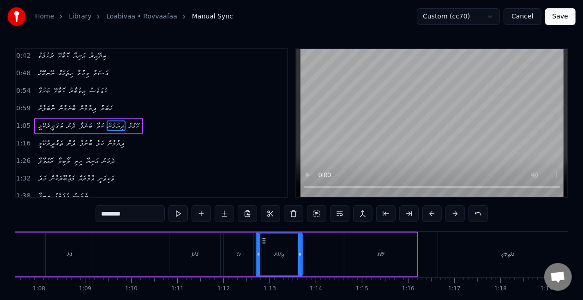
click at [235, 251] on div "ކަލާ" at bounding box center [239, 255] width 30 height 44
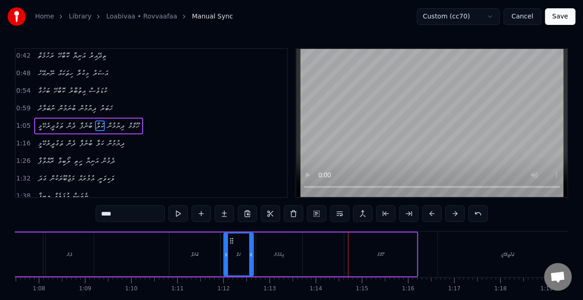
click at [294, 249] on div "ދިޔުމުން" at bounding box center [279, 255] width 46 height 44
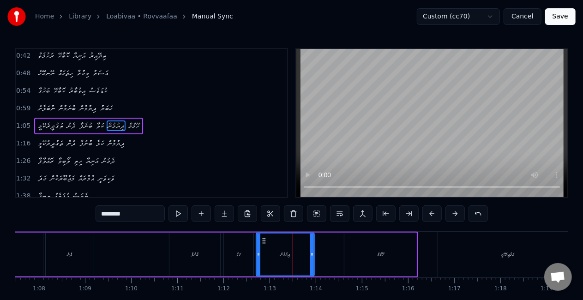
drag, startPoint x: 300, startPoint y: 250, endPoint x: 281, endPoint y: 250, distance: 19.4
click at [314, 252] on div at bounding box center [312, 255] width 4 height 42
click at [247, 249] on div "ކަލާ" at bounding box center [239, 255] width 30 height 44
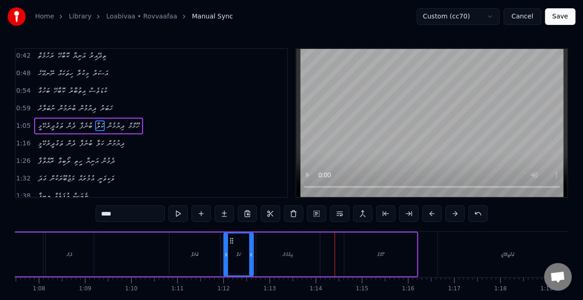
click at [242, 257] on div "ކަލާ" at bounding box center [238, 255] width 29 height 42
click at [253, 258] on icon at bounding box center [252, 254] width 4 height 7
click at [216, 251] on div "ބުނެފާ" at bounding box center [194, 255] width 51 height 44
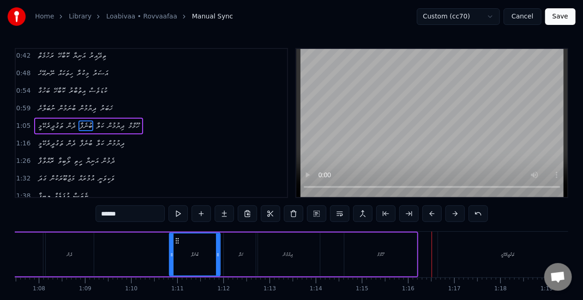
click at [373, 247] on div "ހޫމްމް" at bounding box center [380, 255] width 72 height 44
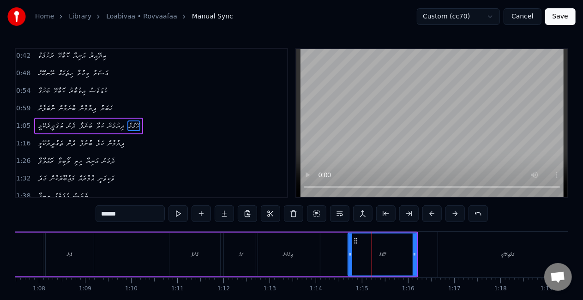
drag, startPoint x: 346, startPoint y: 251, endPoint x: 350, endPoint y: 255, distance: 5.9
click at [350, 255] on icon at bounding box center [351, 254] width 4 height 7
drag, startPoint x: 415, startPoint y: 254, endPoint x: 419, endPoint y: 256, distance: 5.0
click at [418, 256] on icon at bounding box center [417, 254] width 4 height 7
click at [356, 255] on div "ހޫމްމް" at bounding box center [385, 255] width 72 height 42
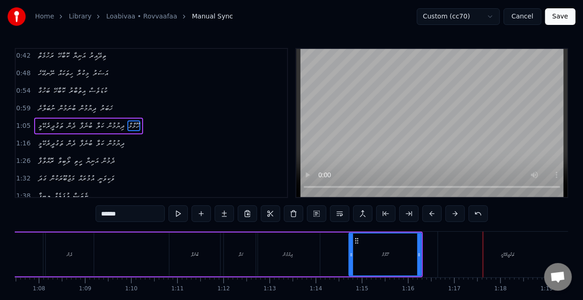
click at [488, 247] on div "ތަގުދީރެކޭމީ" at bounding box center [507, 255] width 139 height 46
type input "**********"
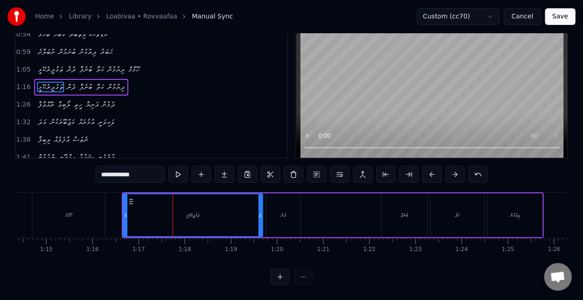
scroll to position [0, 3402]
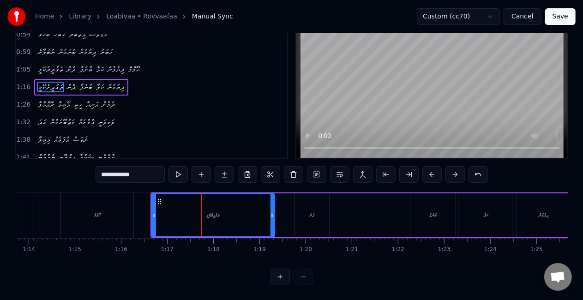
drag, startPoint x: 289, startPoint y: 211, endPoint x: 253, endPoint y: 214, distance: 36.2
click at [272, 213] on div at bounding box center [273, 215] width 4 height 42
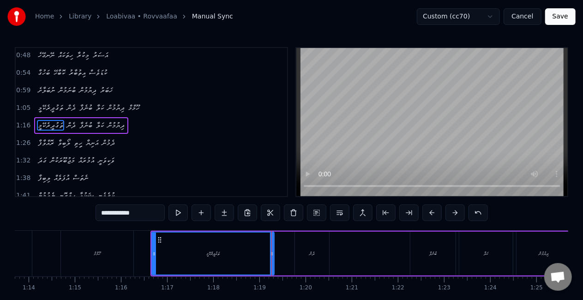
scroll to position [0, 0]
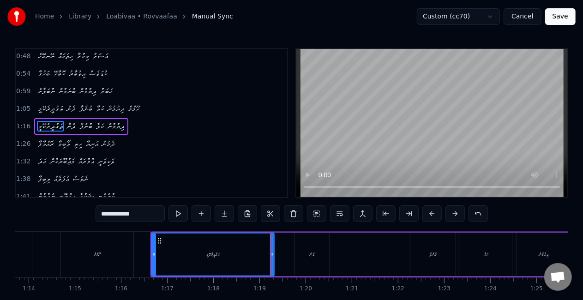
drag, startPoint x: 157, startPoint y: 252, endPoint x: 162, endPoint y: 251, distance: 4.7
click at [160, 253] on div "ތަގުދީރެކޭމީ" at bounding box center [212, 255] width 121 height 42
click at [290, 253] on div "ތަގުދީރެކޭމީ ދެން ބުނެފާ ކަލާ ދިޔުމުން" at bounding box center [362, 255] width 422 height 46
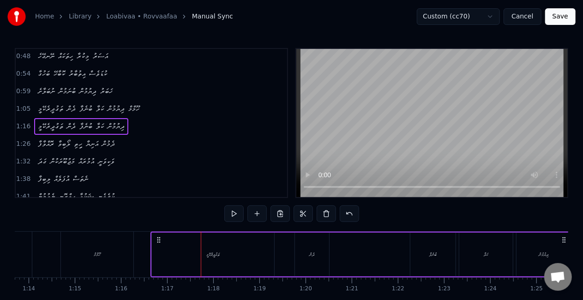
click at [305, 254] on div "ދެން" at bounding box center [312, 255] width 34 height 44
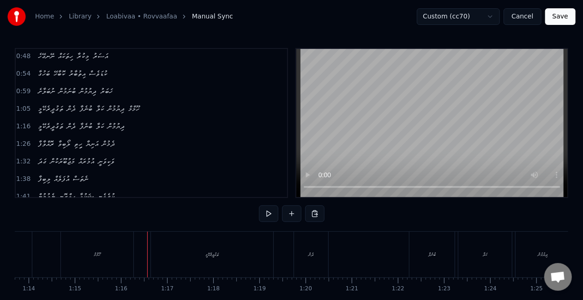
click at [174, 246] on div "ތަގުދީރެކޭމީ" at bounding box center [212, 255] width 122 height 46
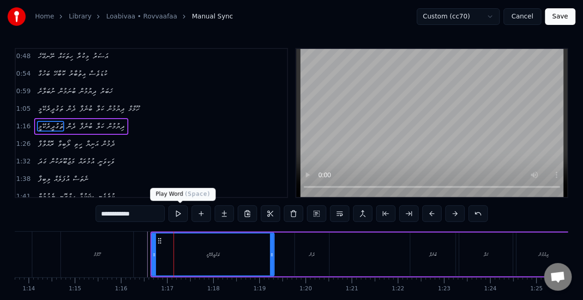
click at [180, 212] on button at bounding box center [178, 213] width 19 height 17
click at [181, 212] on button at bounding box center [178, 213] width 19 height 17
click at [299, 255] on div "ދެން" at bounding box center [312, 255] width 34 height 44
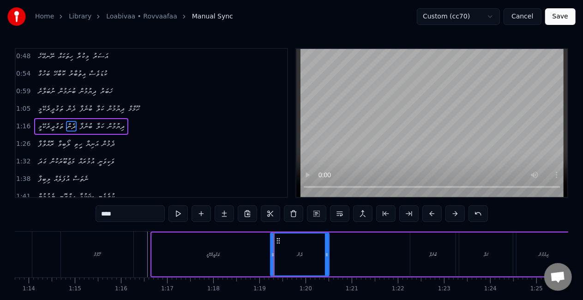
drag, startPoint x: 296, startPoint y: 253, endPoint x: 272, endPoint y: 253, distance: 24.5
click at [272, 253] on icon at bounding box center [273, 254] width 4 height 7
click at [201, 259] on div "ތަގުދީރެކޭމީ" at bounding box center [213, 255] width 122 height 44
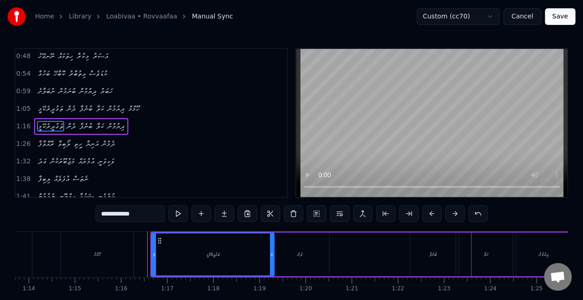
click at [417, 249] on div "ބުނެފާ" at bounding box center [432, 255] width 45 height 44
type input "******"
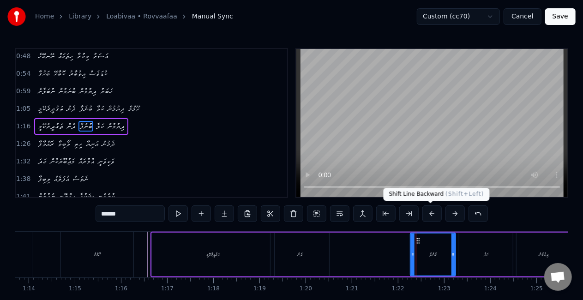
click at [433, 214] on button at bounding box center [431, 213] width 19 height 17
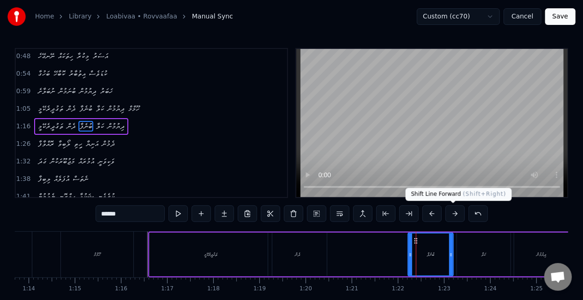
click at [450, 213] on button at bounding box center [455, 213] width 19 height 17
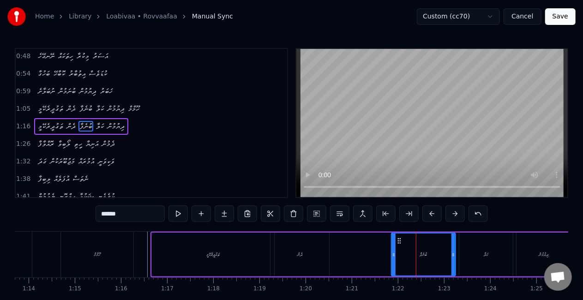
drag, startPoint x: 412, startPoint y: 254, endPoint x: 393, endPoint y: 253, distance: 19.0
click at [393, 253] on icon at bounding box center [394, 254] width 4 height 7
click at [367, 258] on div "ތަގުދީރެކޭމީ ދެން ބުނެފާ ކަލާ ދިޔުމުން" at bounding box center [362, 255] width 422 height 46
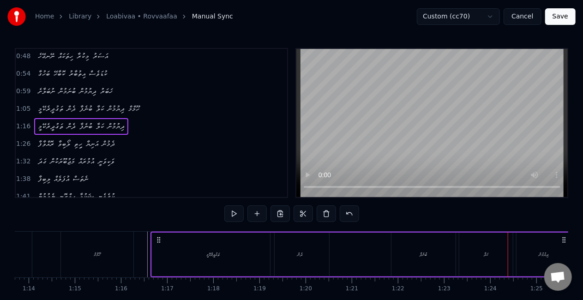
click at [469, 260] on div "ކަލާ" at bounding box center [486, 255] width 54 height 44
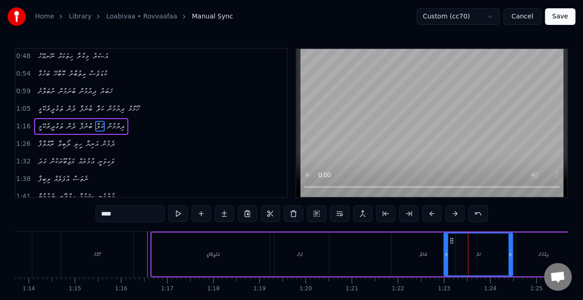
drag, startPoint x: 462, startPoint y: 259, endPoint x: 446, endPoint y: 259, distance: 15.2
click at [446, 259] on div at bounding box center [447, 255] width 4 height 42
click at [428, 257] on div "ބުނެފާ" at bounding box center [423, 254] width 7 height 7
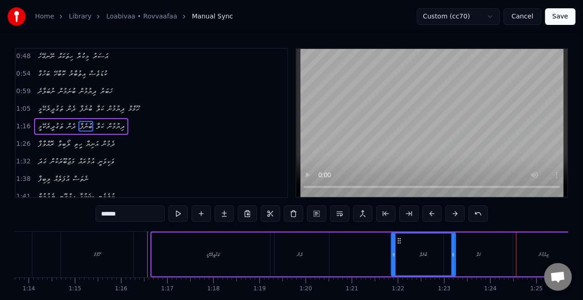
click at [475, 265] on div "ކަލާ" at bounding box center [478, 255] width 69 height 44
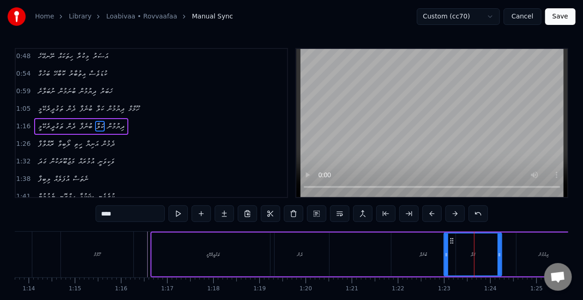
drag, startPoint x: 510, startPoint y: 259, endPoint x: 488, endPoint y: 258, distance: 22.2
click at [499, 259] on div at bounding box center [500, 255] width 4 height 42
drag, startPoint x: 446, startPoint y: 258, endPoint x: 438, endPoint y: 258, distance: 7.9
click at [438, 258] on div at bounding box center [437, 255] width 4 height 42
click at [409, 256] on div "ބުނެފާ" at bounding box center [423, 255] width 64 height 44
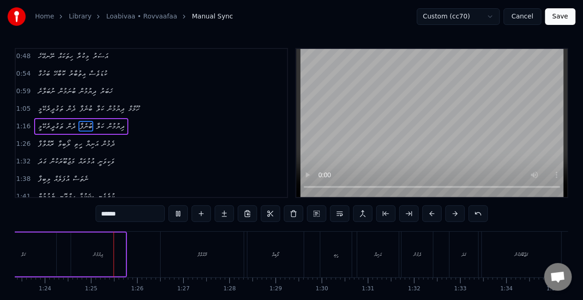
scroll to position [0, 3870]
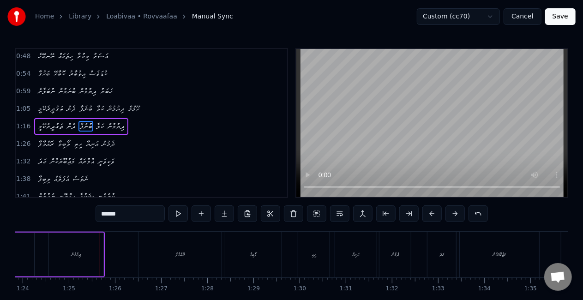
click at [55, 264] on div "ދިޔުމުން" at bounding box center [76, 255] width 54 height 44
type input "********"
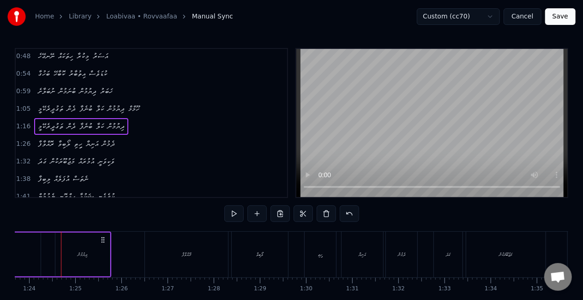
scroll to position [0, 3850]
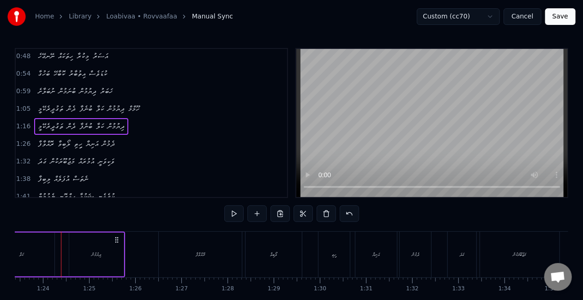
click at [89, 261] on div "ދިޔުމުން" at bounding box center [96, 255] width 54 height 44
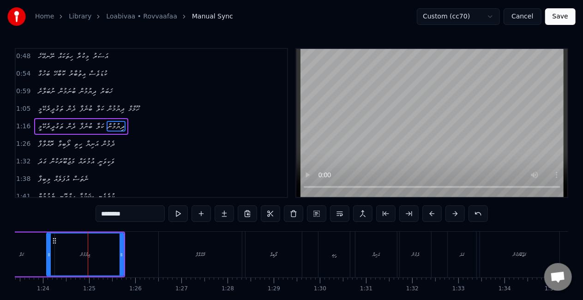
drag, startPoint x: 72, startPoint y: 257, endPoint x: 49, endPoint y: 256, distance: 22.6
click at [49, 256] on icon at bounding box center [49, 254] width 4 height 7
click at [31, 257] on div "ކަލާ" at bounding box center [21, 255] width 66 height 44
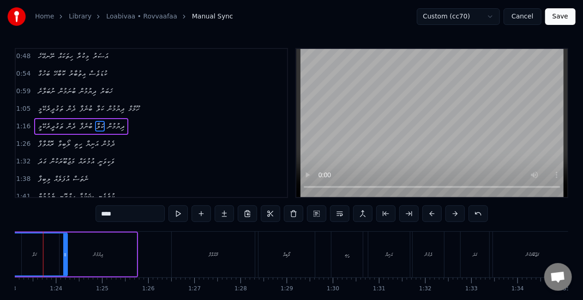
scroll to position [0, 3819]
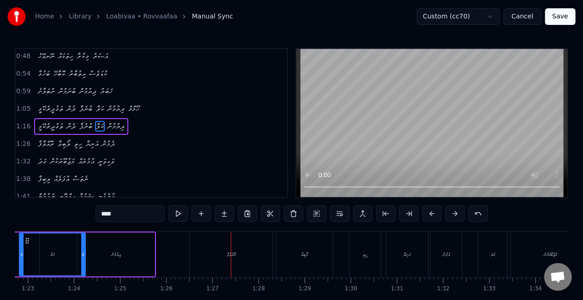
click at [223, 256] on div "ރޮއްވާފާ" at bounding box center [231, 255] width 83 height 46
type input "********"
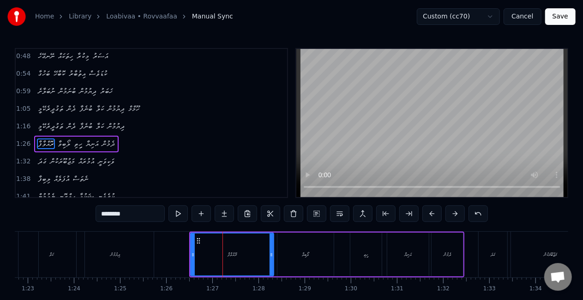
scroll to position [124, 0]
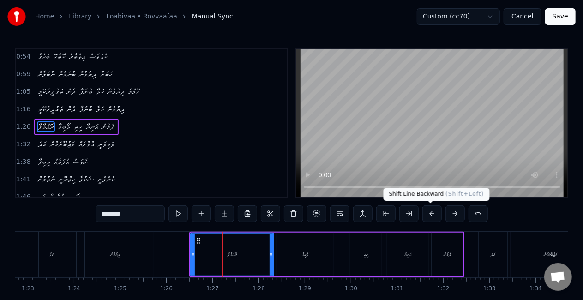
click at [428, 211] on button at bounding box center [431, 213] width 19 height 17
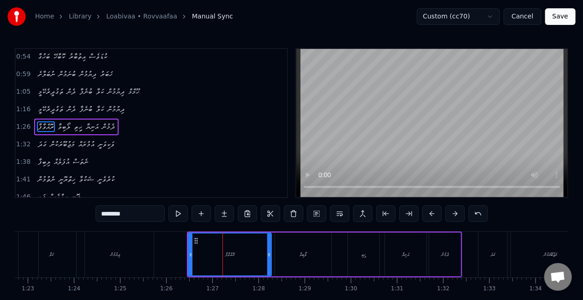
click at [428, 211] on button at bounding box center [431, 213] width 19 height 17
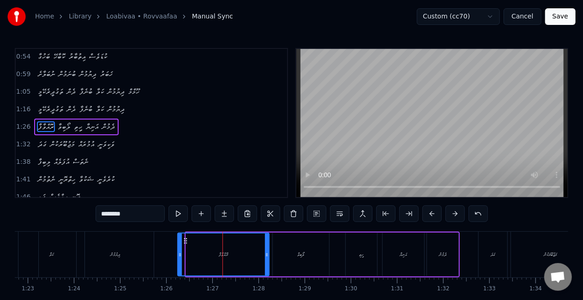
drag, startPoint x: 187, startPoint y: 254, endPoint x: 176, endPoint y: 252, distance: 11.3
click at [178, 252] on icon at bounding box center [180, 254] width 4 height 7
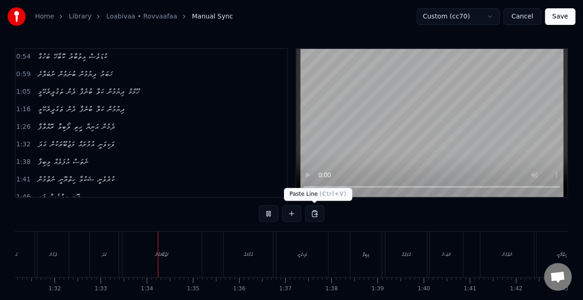
scroll to position [0, 4283]
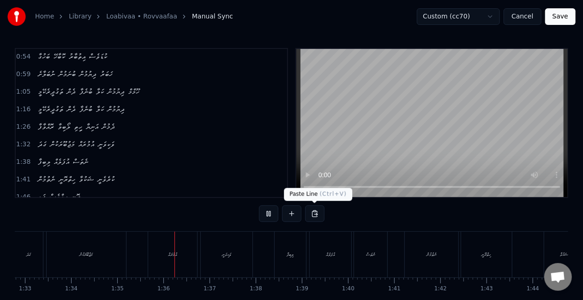
click at [315, 202] on icon at bounding box center [314, 200] width 6 height 6
click at [170, 260] on div "އުމުރައް" at bounding box center [172, 255] width 49 height 46
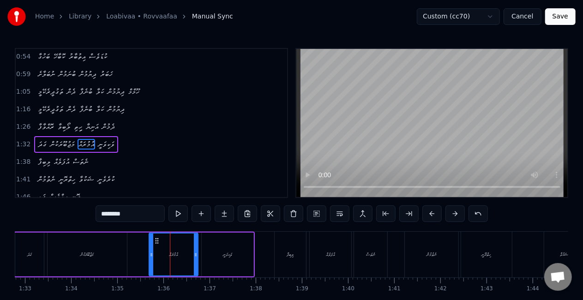
scroll to position [141, 0]
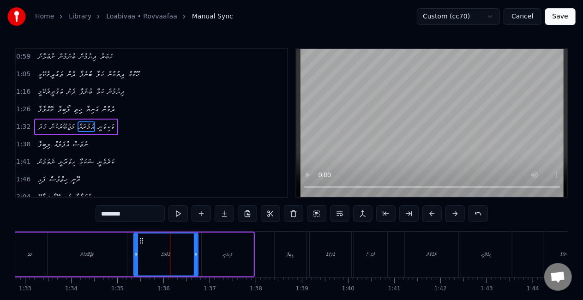
click at [137, 253] on icon at bounding box center [136, 254] width 4 height 7
click at [223, 253] on div "ވަކިވަނީ" at bounding box center [227, 254] width 9 height 7
type input "********"
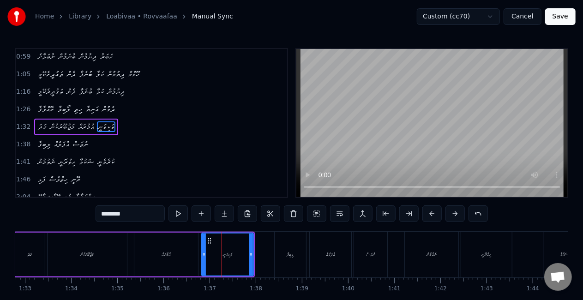
click at [128, 255] on div "ގަދަ މަޖުބޫރަކުން އުމުރައް ވަކިވަނީ" at bounding box center [134, 255] width 241 height 46
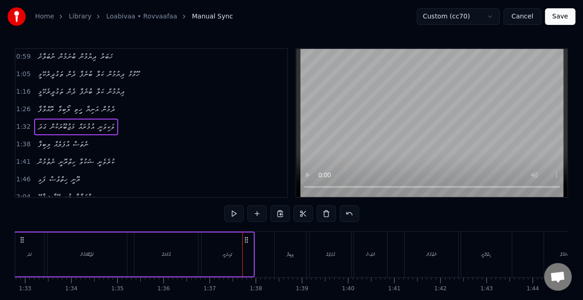
click at [178, 249] on div "އުމުރައް" at bounding box center [166, 255] width 64 height 44
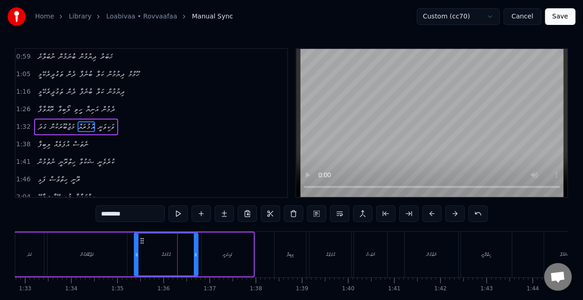
click at [213, 254] on div "ވަކިވަނީ" at bounding box center [228, 255] width 52 height 44
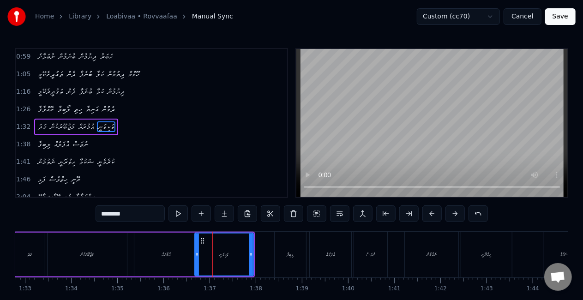
drag, startPoint x: 203, startPoint y: 254, endPoint x: 196, endPoint y: 253, distance: 7.4
click at [196, 253] on icon at bounding box center [197, 254] width 4 height 7
click at [146, 254] on div "އުމުރައް" at bounding box center [166, 255] width 64 height 44
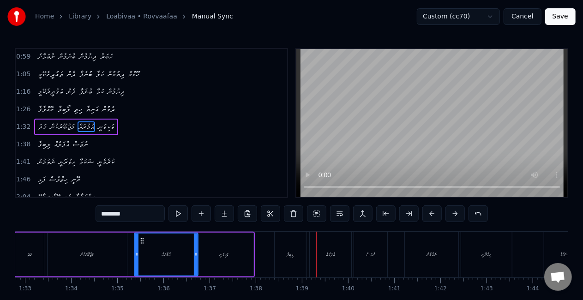
click at [303, 240] on div "ލިބިފާ" at bounding box center [290, 255] width 31 height 46
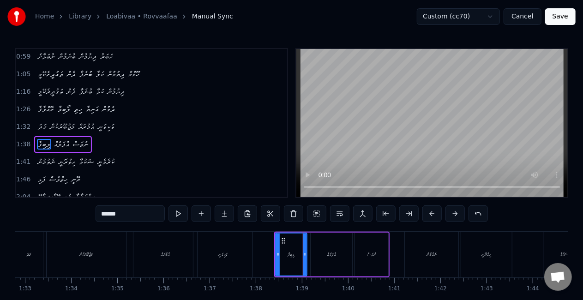
scroll to position [158, 0]
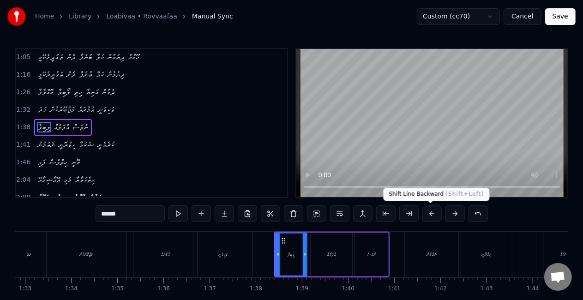
drag, startPoint x: 428, startPoint y: 212, endPoint x: 415, endPoint y: 215, distance: 13.7
click at [428, 213] on button at bounding box center [431, 213] width 19 height 17
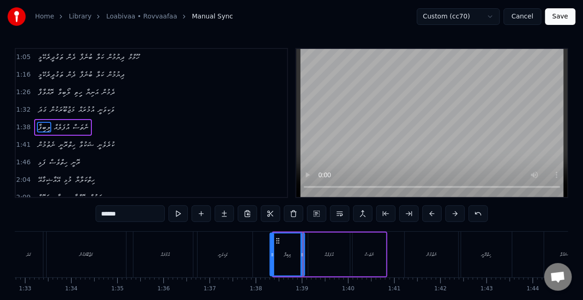
click at [274, 248] on div at bounding box center [273, 255] width 4 height 42
drag, startPoint x: 252, startPoint y: 250, endPoint x: 265, endPoint y: 220, distance: 33.1
click at [252, 249] on div "ވަކިވަނީ" at bounding box center [223, 255] width 60 height 46
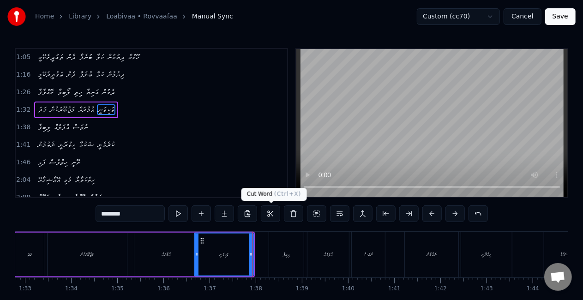
scroll to position [141, 0]
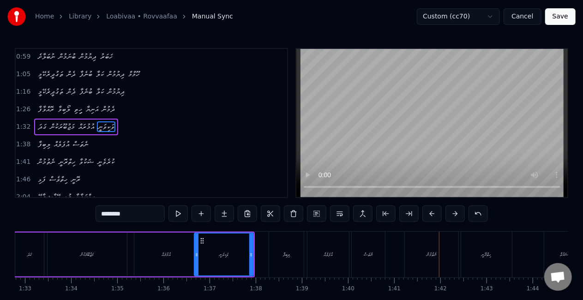
click at [409, 240] on div "ނެތުމުން" at bounding box center [432, 255] width 54 height 46
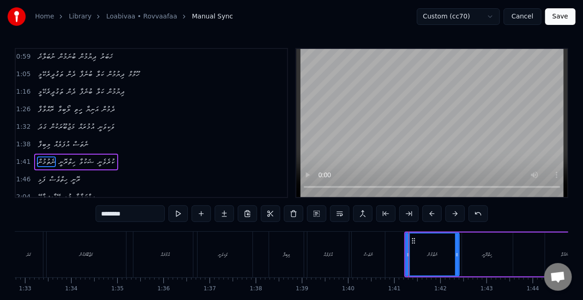
scroll to position [175, 0]
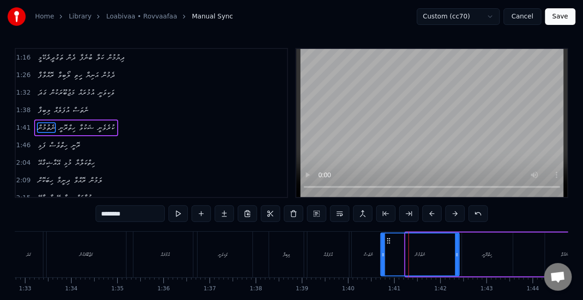
drag, startPoint x: 407, startPoint y: 255, endPoint x: 383, endPoint y: 252, distance: 24.2
click at [383, 252] on icon at bounding box center [383, 254] width 4 height 7
drag, startPoint x: 362, startPoint y: 252, endPoint x: 363, endPoint y: 244, distance: 7.9
click at [363, 252] on div "ނެތަސް" at bounding box center [368, 255] width 33 height 46
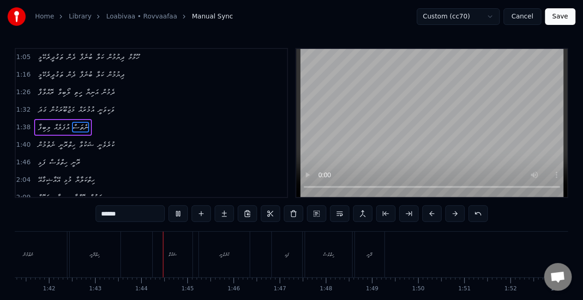
scroll to position [0, 4754]
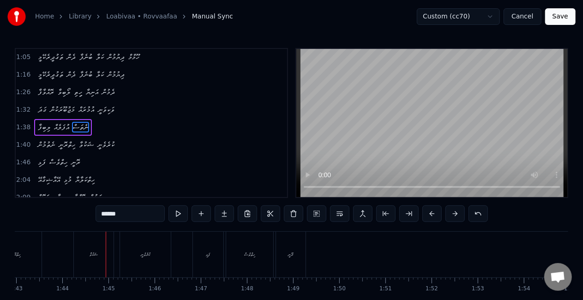
click at [104, 246] on div "ޝަކުވާ" at bounding box center [94, 255] width 40 height 46
type input "******"
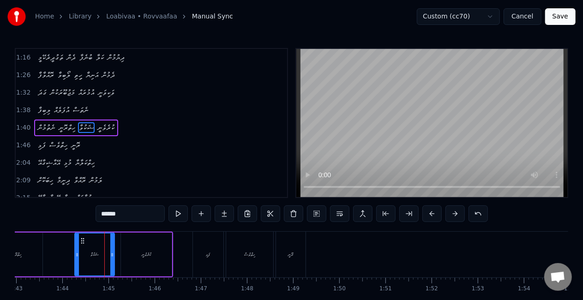
scroll to position [175, 0]
drag, startPoint x: 76, startPoint y: 253, endPoint x: 55, endPoint y: 253, distance: 20.8
click at [61, 252] on icon at bounding box center [62, 254] width 4 height 7
click at [46, 257] on div "ނެތުމުން ހިތްރޮނީ ޝަކުވާ ކުރެވެނީ" at bounding box center [41, 255] width 263 height 46
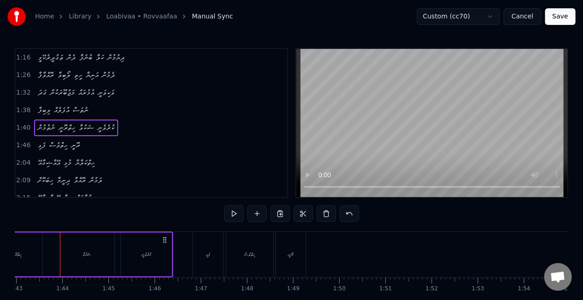
scroll to position [0, 4739]
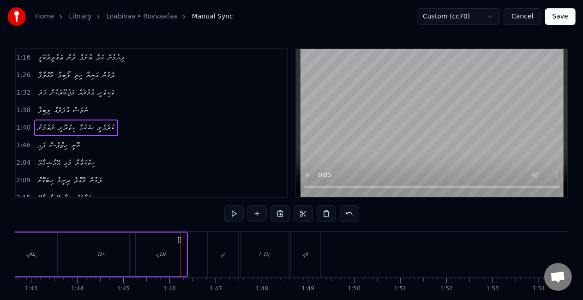
click at [157, 263] on div "ކުރެވެނީ" at bounding box center [161, 255] width 51 height 44
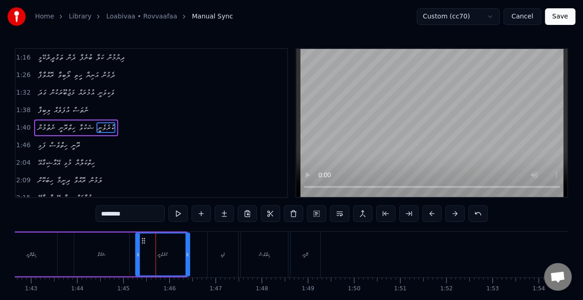
drag, startPoint x: 184, startPoint y: 254, endPoint x: 189, endPoint y: 256, distance: 5.3
click at [189, 256] on icon at bounding box center [188, 254] width 4 height 7
click at [133, 255] on div "ނެތުމުން ހިތްރޮނީ ޝަކުވާ ކުރެވެނީ" at bounding box center [59, 255] width 268 height 46
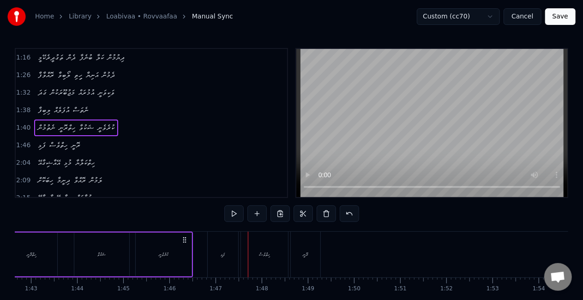
click at [221, 251] on div "ފަޅި" at bounding box center [223, 254] width 4 height 7
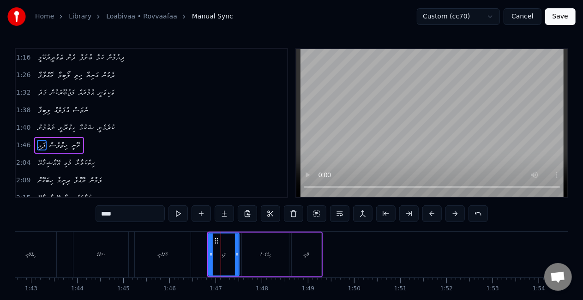
scroll to position [193, 0]
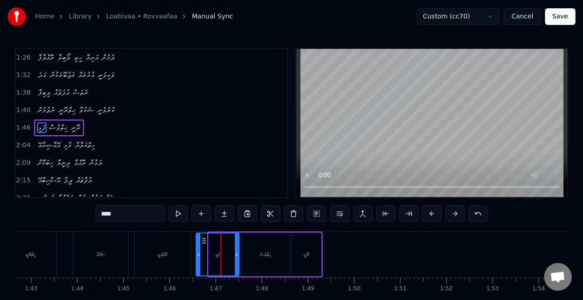
drag, startPoint x: 210, startPoint y: 256, endPoint x: 197, endPoint y: 255, distance: 12.5
click at [197, 255] on icon at bounding box center [199, 254] width 4 height 7
click at [184, 254] on div "ކުރެވެނީ" at bounding box center [163, 255] width 56 height 46
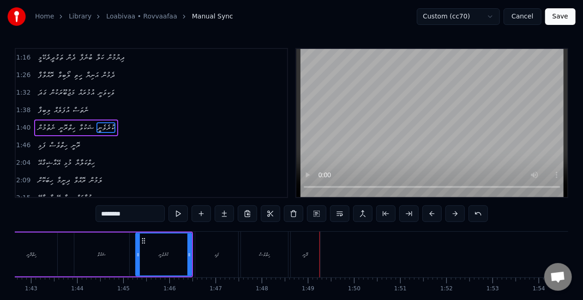
click at [262, 239] on div "ހިތްވެސް" at bounding box center [264, 255] width 47 height 46
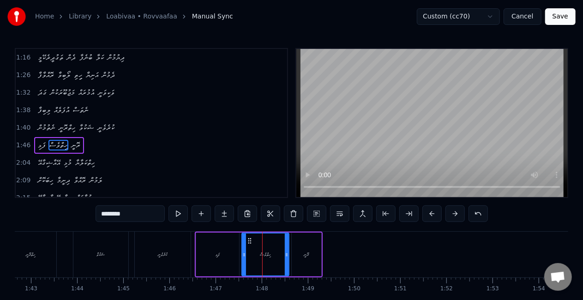
scroll to position [193, 0]
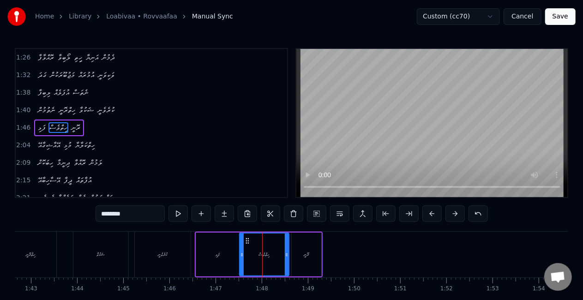
click at [241, 253] on icon at bounding box center [242, 254] width 4 height 7
click at [207, 254] on div "ފަޅި" at bounding box center [217, 255] width 43 height 44
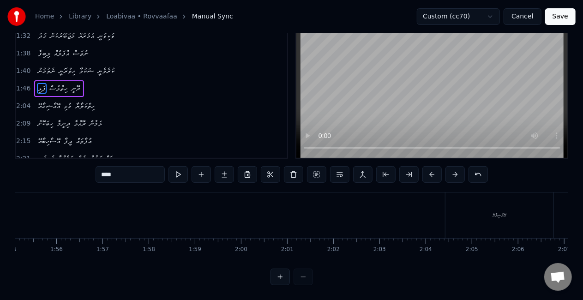
scroll to position [0, 5405]
click at [376, 206] on div "އޭއާޝިގާއޭ" at bounding box center [408, 216] width 108 height 46
type input "**********"
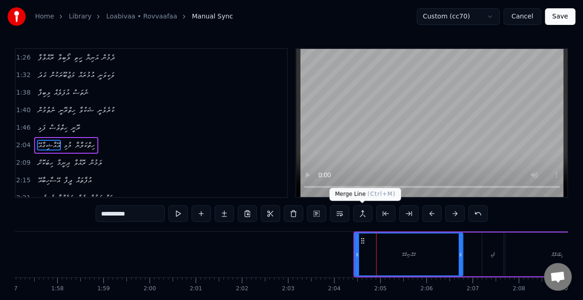
scroll to position [210, 0]
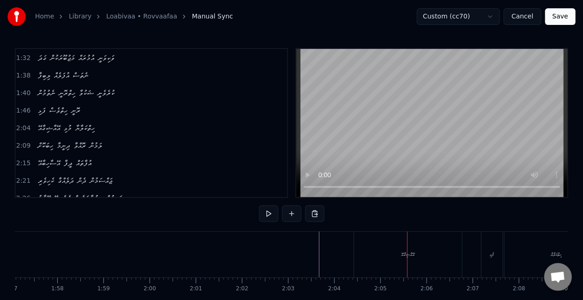
click at [367, 246] on div "އޭއާޝިގާއޭ" at bounding box center [408, 255] width 108 height 46
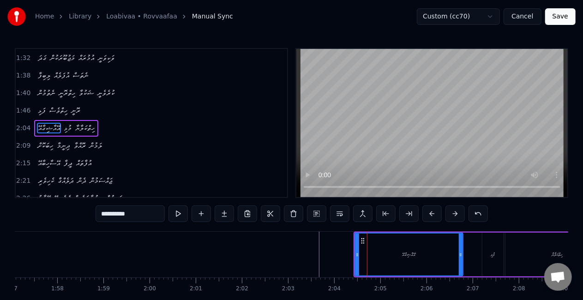
click at [354, 254] on div "އޭއާޝިގާއޭ މުޅި ހިތްކަލާޔާ" at bounding box center [482, 255] width 257 height 46
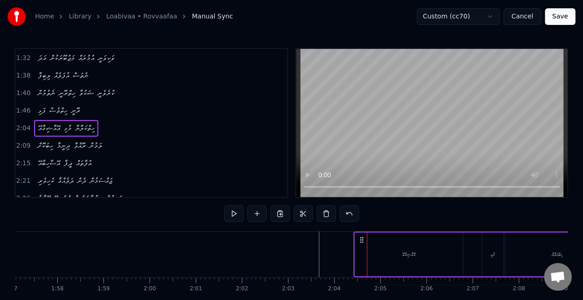
click at [357, 257] on div "އޭއާޝިގާއޭ" at bounding box center [409, 255] width 108 height 44
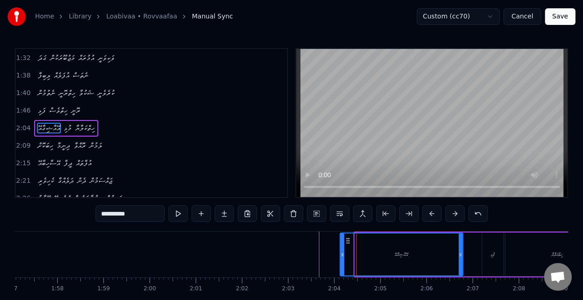
drag, startPoint x: 357, startPoint y: 259, endPoint x: 343, endPoint y: 257, distance: 15.0
click at [343, 257] on div at bounding box center [343, 255] width 4 height 42
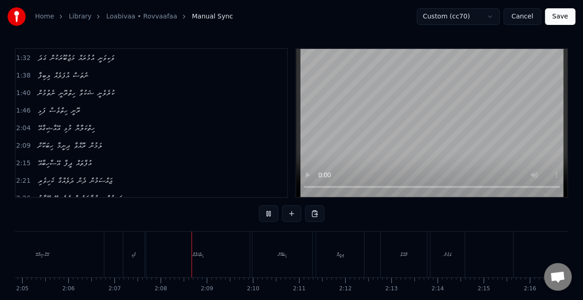
scroll to position [0, 5868]
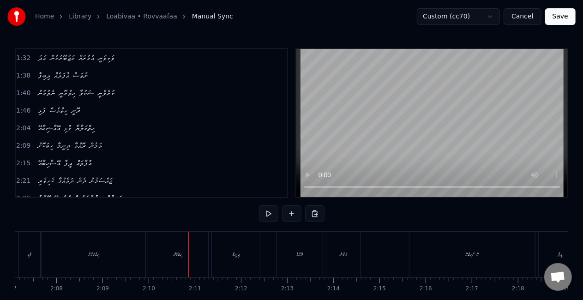
click at [201, 244] on div "ހިބަކޮށް" at bounding box center [178, 255] width 60 height 46
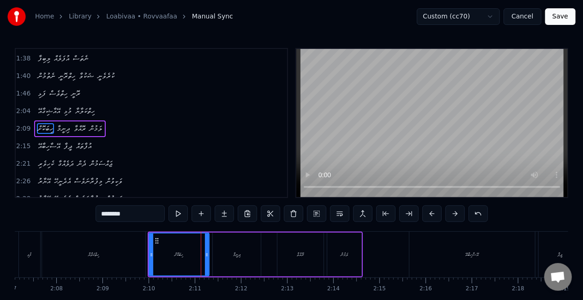
scroll to position [227, 0]
click at [203, 247] on div at bounding box center [205, 255] width 4 height 42
drag, startPoint x: 139, startPoint y: 255, endPoint x: 239, endPoint y: 216, distance: 106.7
click at [142, 255] on div "ހިތްކަލާޔާ" at bounding box center [93, 255] width 103 height 46
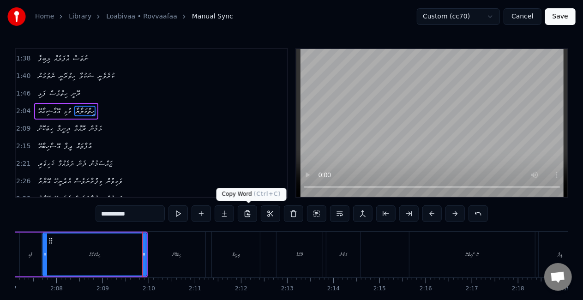
scroll to position [210, 0]
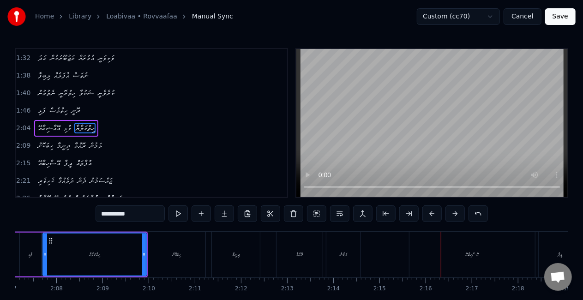
click at [427, 250] on div "އޭސާހިބާއޭ" at bounding box center [472, 255] width 126 height 46
type input "**********"
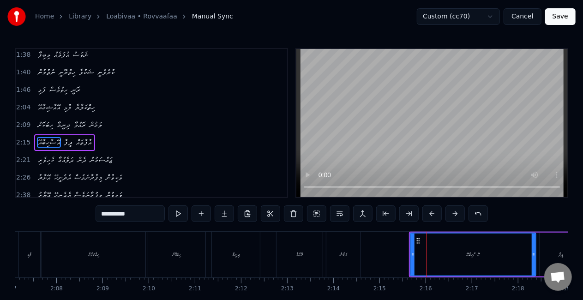
scroll to position [245, 0]
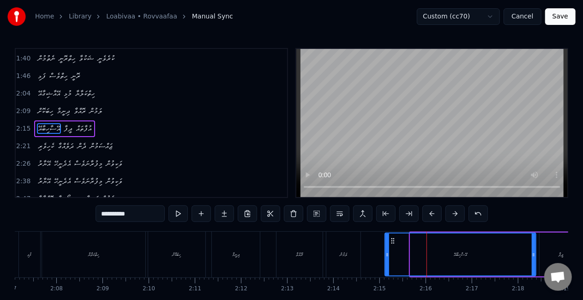
drag, startPoint x: 413, startPoint y: 255, endPoint x: 385, endPoint y: 252, distance: 27.4
click at [388, 252] on icon at bounding box center [387, 254] width 4 height 7
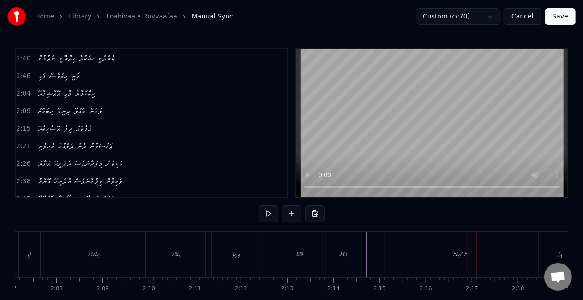
click at [456, 270] on div "އޭސާހިބާއޭ" at bounding box center [460, 255] width 150 height 46
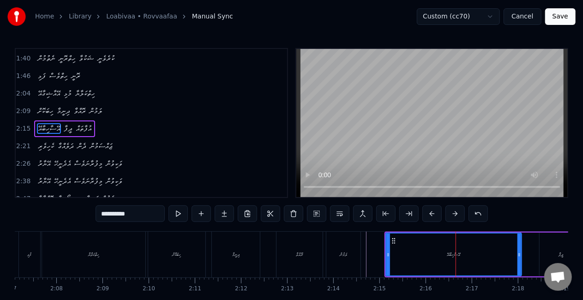
drag, startPoint x: 534, startPoint y: 256, endPoint x: 520, endPoint y: 255, distance: 14.3
click at [520, 255] on icon at bounding box center [520, 254] width 4 height 7
drag, startPoint x: 386, startPoint y: 252, endPoint x: 387, endPoint y: 227, distance: 24.5
click at [387, 252] on icon at bounding box center [389, 254] width 4 height 7
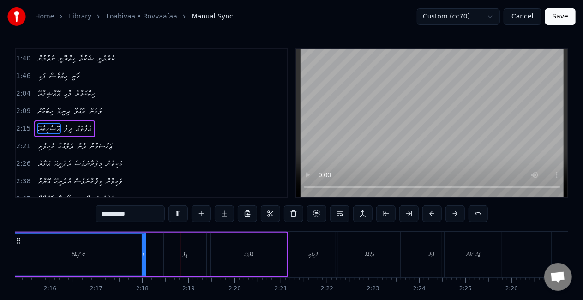
scroll to position [0, 6337]
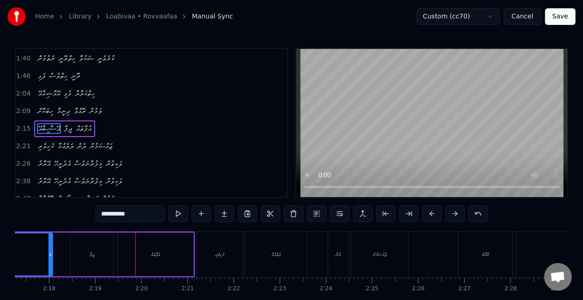
click at [115, 254] on div "އޭސާހިބާއޭ ދީފާ އުފާތައް" at bounding box center [55, 255] width 279 height 46
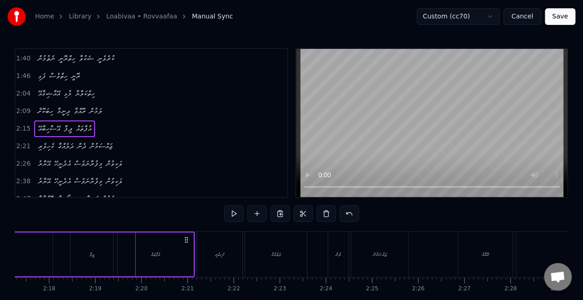
click at [91, 256] on div "ދީފާ" at bounding box center [92, 254] width 5 height 7
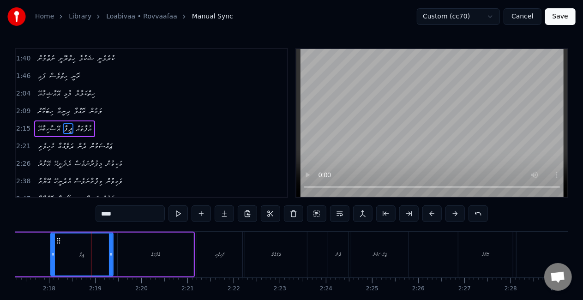
drag, startPoint x: 73, startPoint y: 254, endPoint x: 47, endPoint y: 259, distance: 26.6
click at [54, 248] on div at bounding box center [53, 255] width 4 height 42
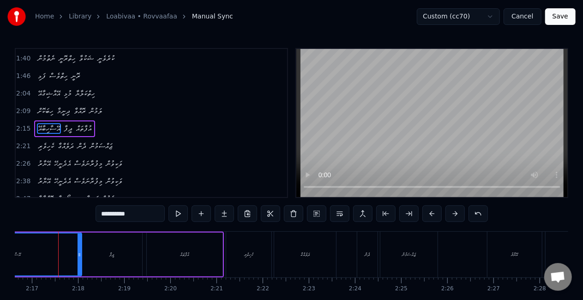
scroll to position [0, 6305]
click at [363, 253] on div "ދެން" at bounding box center [371, 255] width 20 height 46
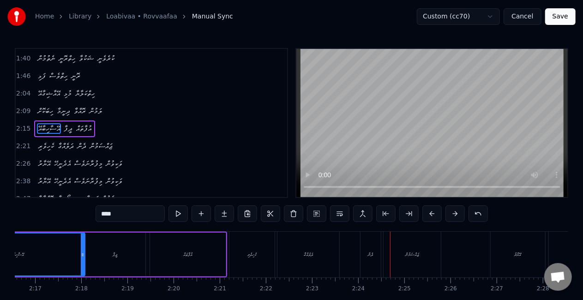
scroll to position [262, 0]
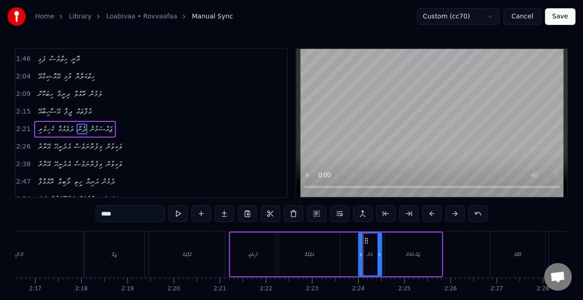
drag, startPoint x: 362, startPoint y: 254, endPoint x: 357, endPoint y: 253, distance: 4.8
click at [359, 253] on icon at bounding box center [361, 254] width 4 height 7
click at [338, 249] on div "ދަލެއްގާ" at bounding box center [309, 255] width 62 height 44
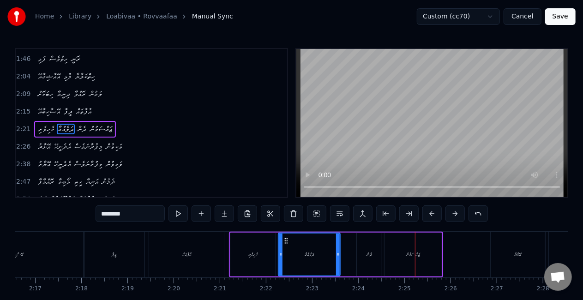
click at [376, 247] on div "ދެން" at bounding box center [369, 255] width 25 height 44
type input "****"
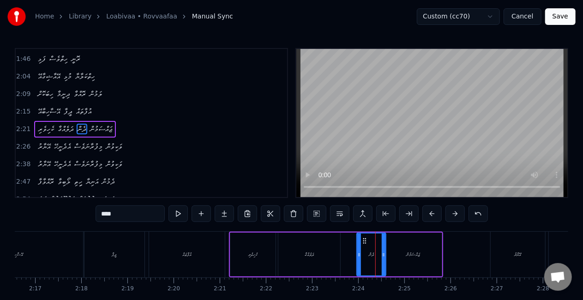
click at [385, 253] on icon at bounding box center [384, 254] width 4 height 7
click at [344, 248] on div "ކެހިވެރި ދަލެއްގާ ދެން ޖައްސަމުން" at bounding box center [336, 255] width 214 height 46
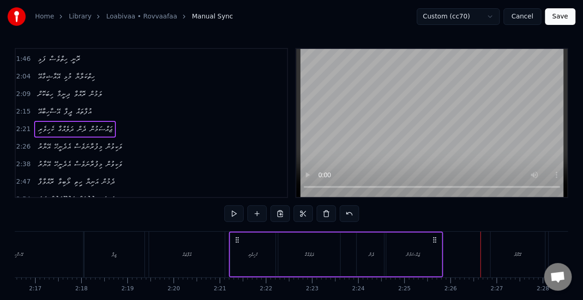
click at [413, 255] on div "ޖައްސަމުން" at bounding box center [413, 254] width 13 height 7
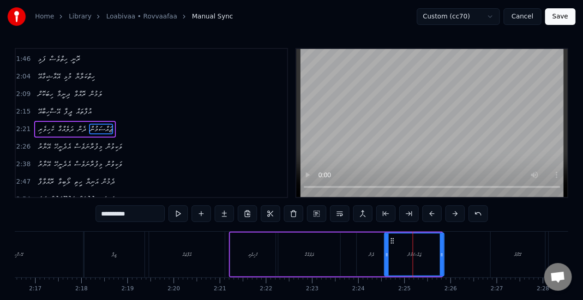
click at [441, 256] on circle at bounding box center [441, 256] width 0 height 0
click at [364, 253] on div "ދެން" at bounding box center [371, 255] width 29 height 44
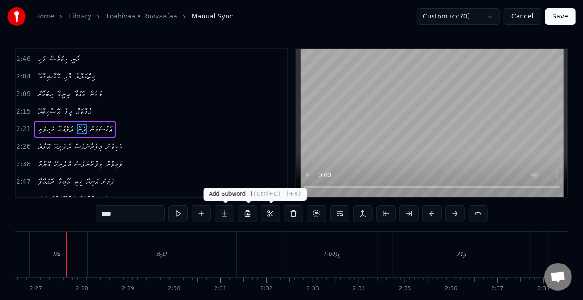
scroll to position [0, 6771]
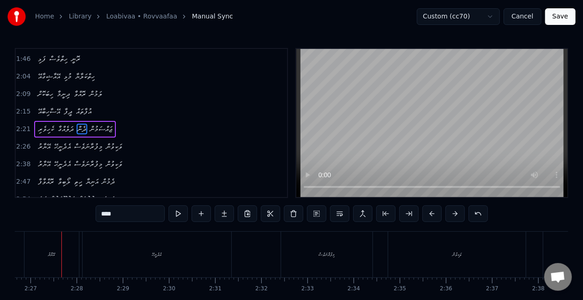
click at [65, 246] on div "އޭޔާރު" at bounding box center [51, 255] width 54 height 46
type input "******"
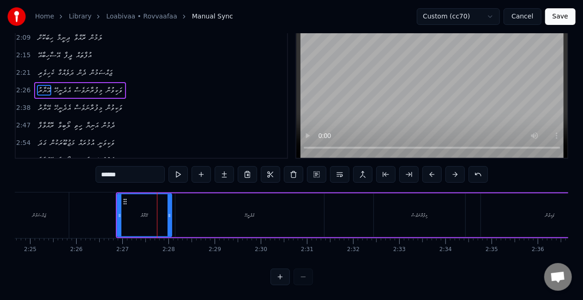
scroll to position [0, 6656]
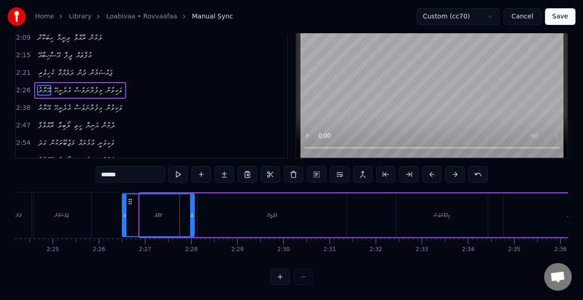
drag, startPoint x: 142, startPoint y: 208, endPoint x: 125, endPoint y: 206, distance: 17.6
click at [125, 212] on icon at bounding box center [125, 215] width 4 height 7
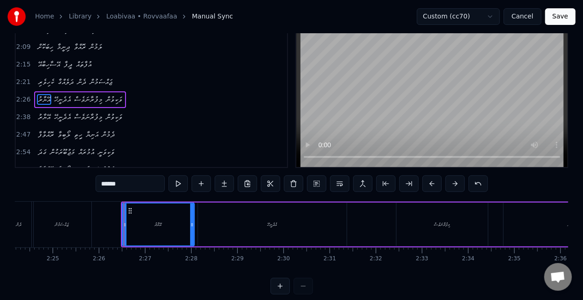
scroll to position [0, 0]
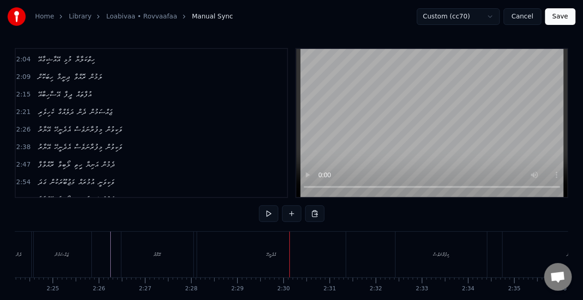
click at [285, 255] on div "އެދެނީހޭ" at bounding box center [271, 255] width 149 height 46
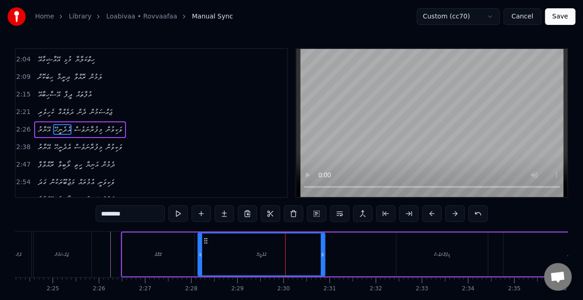
drag, startPoint x: 343, startPoint y: 255, endPoint x: 321, endPoint y: 249, distance: 22.5
click at [321, 249] on div at bounding box center [323, 255] width 4 height 42
click at [170, 253] on div "އޭޔާރު" at bounding box center [158, 255] width 72 height 44
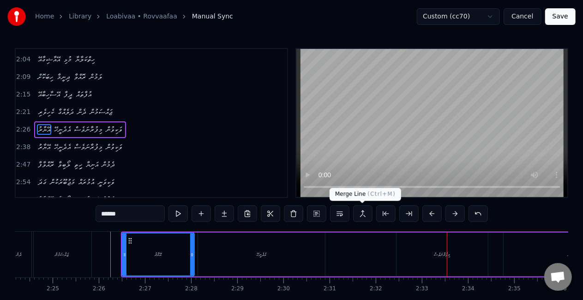
click at [401, 239] on div "މިފުރާނަވެސް" at bounding box center [442, 255] width 91 height 44
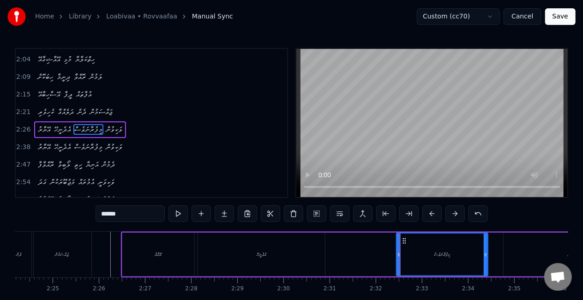
type input "**********"
drag, startPoint x: 398, startPoint y: 252, endPoint x: 379, endPoint y: 244, distance: 20.5
click at [382, 244] on div at bounding box center [384, 255] width 4 height 42
click at [343, 244] on div "އޭޔާރު އެދެނީހޭ މިފުރާނަވެސް ވަކިވުން" at bounding box center [382, 255] width 522 height 46
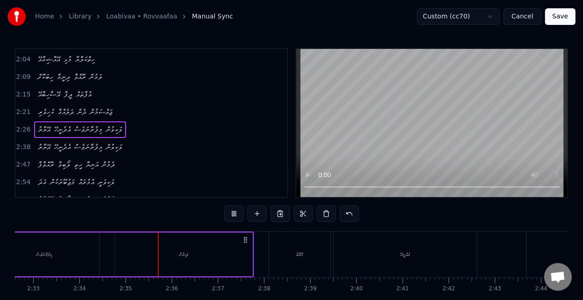
scroll to position [0, 7120]
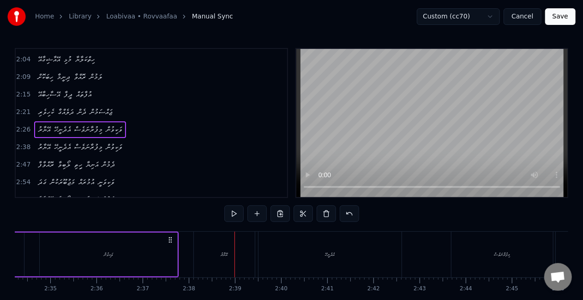
click at [149, 245] on div "ވަކިވުން" at bounding box center [109, 255] width 138 height 44
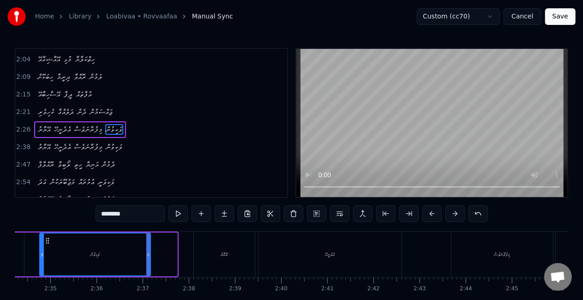
drag, startPoint x: 174, startPoint y: 248, endPoint x: 147, endPoint y: 246, distance: 26.9
click at [147, 246] on div at bounding box center [148, 255] width 4 height 42
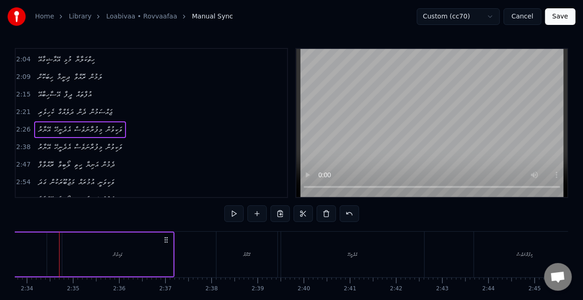
scroll to position [0, 7096]
click at [255, 245] on div "އޭޔާރު" at bounding box center [248, 255] width 61 height 46
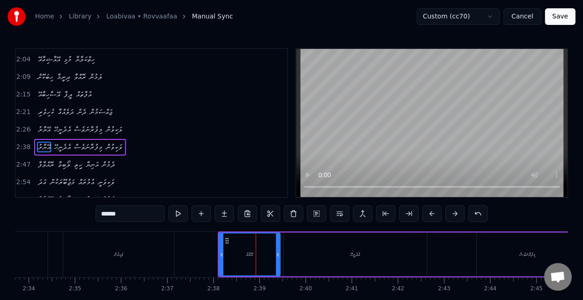
scroll to position [296, 0]
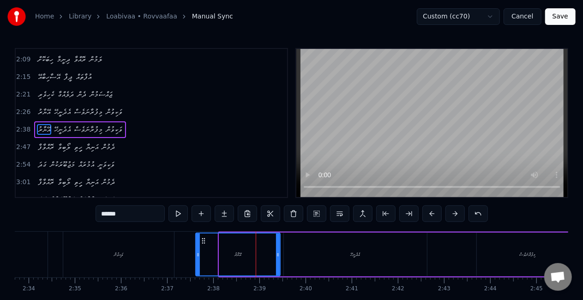
drag, startPoint x: 220, startPoint y: 255, endPoint x: 197, endPoint y: 249, distance: 24.2
click at [197, 249] on div at bounding box center [198, 255] width 4 height 42
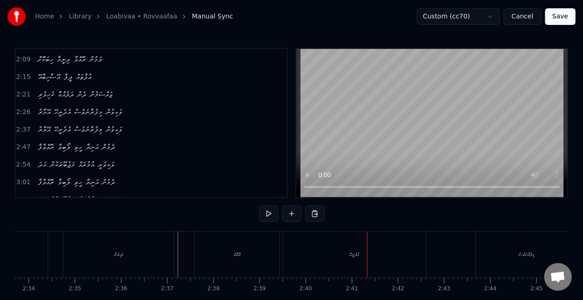
click at [353, 236] on div "އެދެނީހޭ" at bounding box center [354, 255] width 143 height 46
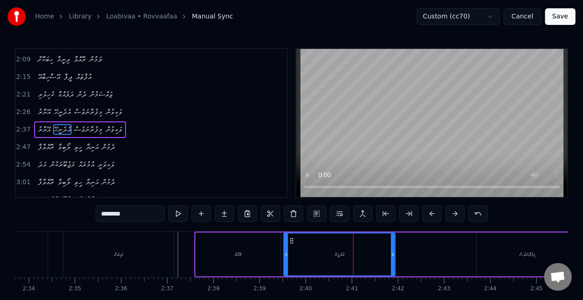
drag, startPoint x: 425, startPoint y: 254, endPoint x: 396, endPoint y: 250, distance: 29.3
click at [395, 250] on div at bounding box center [393, 255] width 4 height 42
click at [275, 247] on div "އޭޔާރު" at bounding box center [238, 255] width 84 height 44
type input "******"
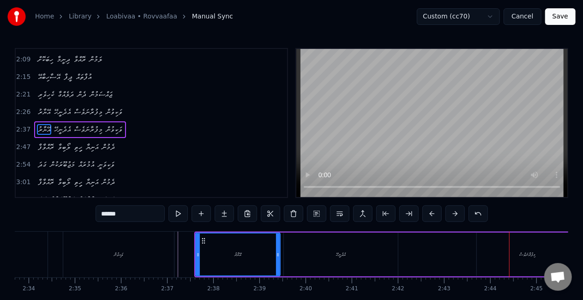
click at [475, 241] on div "އޭޔާރު އެދެނީހޭ މިފުރާނަވެސް ވަކިވުން" at bounding box center [415, 255] width 443 height 46
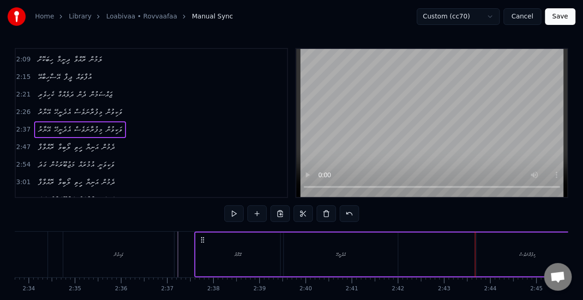
click at [520, 253] on div "މިފުރާނަވެސް" at bounding box center [528, 254] width 16 height 7
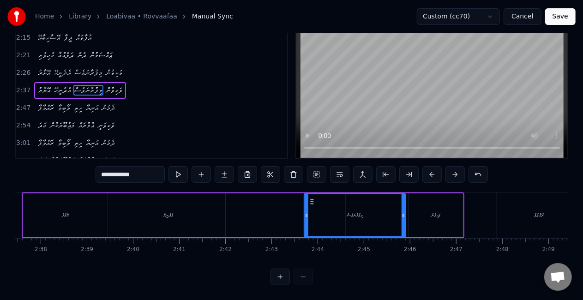
scroll to position [0, 7274]
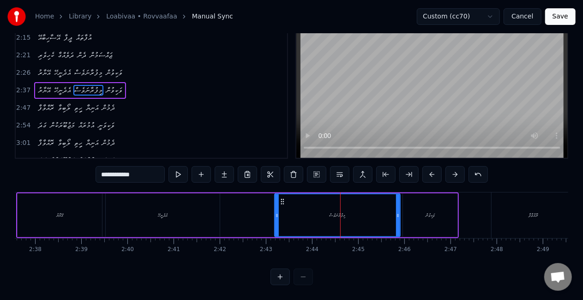
drag, startPoint x: 300, startPoint y: 212, endPoint x: 276, endPoint y: 208, distance: 24.4
click at [276, 208] on div at bounding box center [277, 215] width 4 height 42
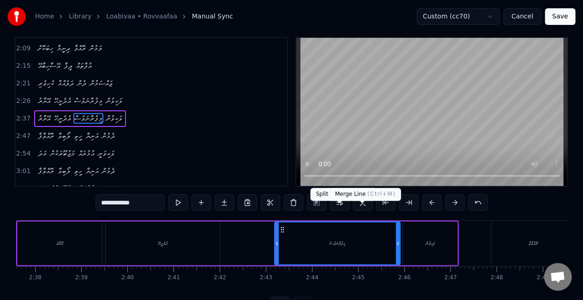
scroll to position [0, 0]
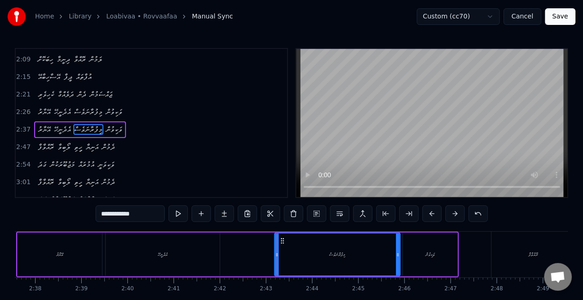
drag, startPoint x: 258, startPoint y: 246, endPoint x: 267, endPoint y: 239, distance: 11.2
click at [261, 246] on div "އޭޔާރު އެދެނީހޭ މިފުރާނަވެސް ވަކިވުން" at bounding box center [237, 255] width 443 height 46
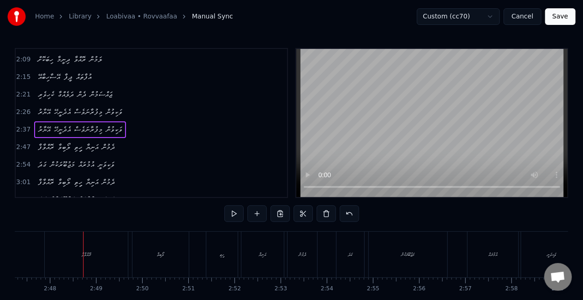
scroll to position [0, 7743]
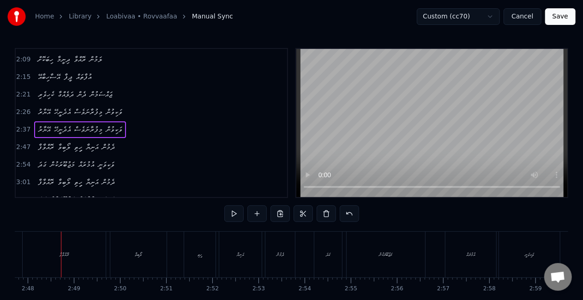
click at [72, 261] on div "ރޮއްވާފާ" at bounding box center [64, 255] width 83 height 46
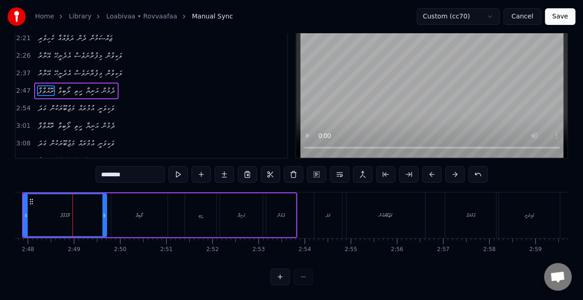
scroll to position [0, 7622]
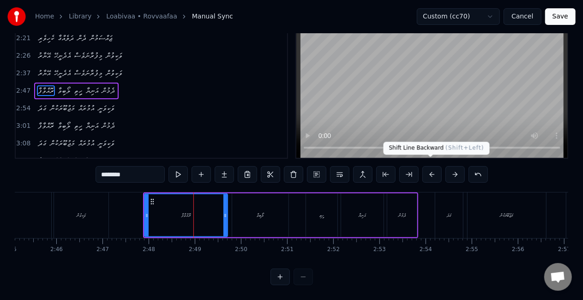
click at [429, 167] on button at bounding box center [431, 174] width 19 height 17
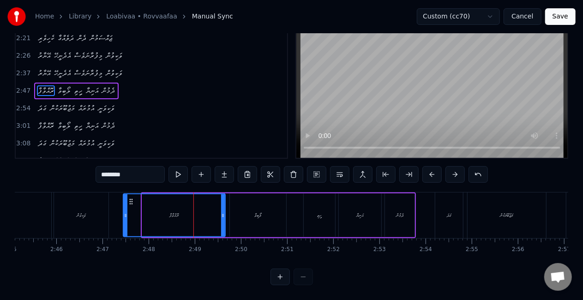
drag, startPoint x: 144, startPoint y: 211, endPoint x: 125, endPoint y: 210, distance: 19.0
click at [125, 212] on icon at bounding box center [126, 215] width 4 height 7
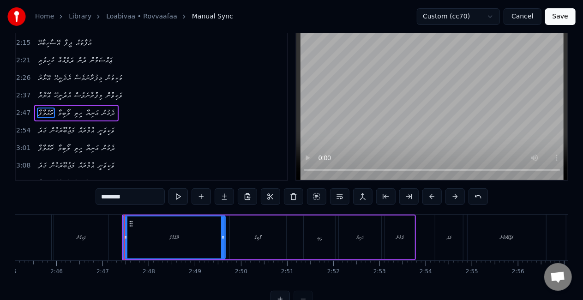
scroll to position [0, 0]
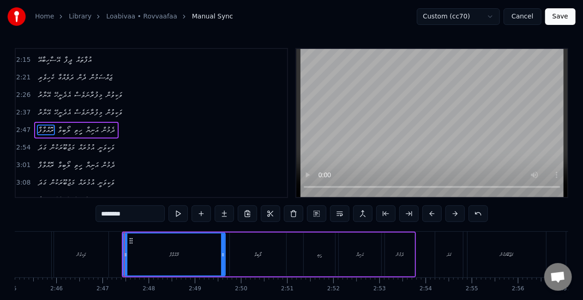
click at [105, 240] on div "ވަކިވުން" at bounding box center [81, 255] width 54 height 46
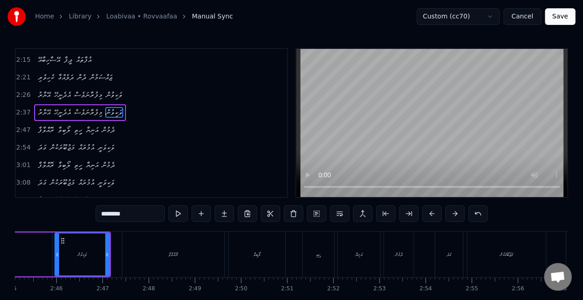
scroll to position [296, 0]
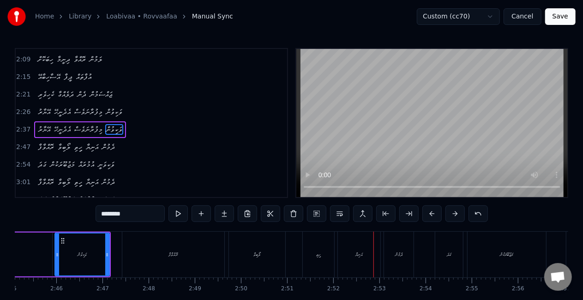
click at [308, 256] on div "ހިިތި" at bounding box center [318, 255] width 31 height 46
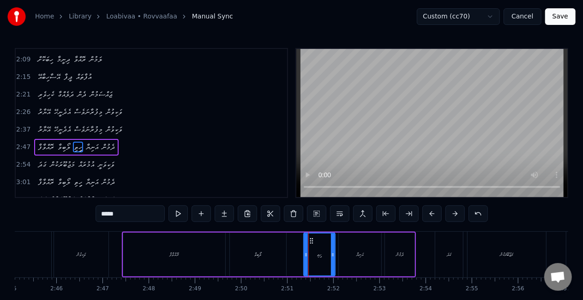
scroll to position [313, 0]
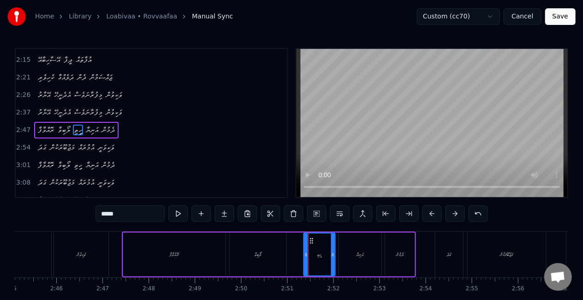
click at [347, 255] on div "އަނިޔާ" at bounding box center [360, 255] width 42 height 44
type input "******"
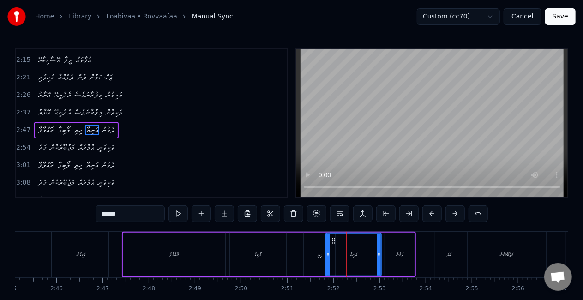
drag, startPoint x: 340, startPoint y: 254, endPoint x: 328, endPoint y: 253, distance: 11.6
click at [328, 253] on icon at bounding box center [328, 254] width 4 height 7
click at [302, 252] on div "ރޮއްވާފާ ލޯބިވާ ހިިތި އަނިޔާ ދެމުން" at bounding box center [269, 255] width 294 height 46
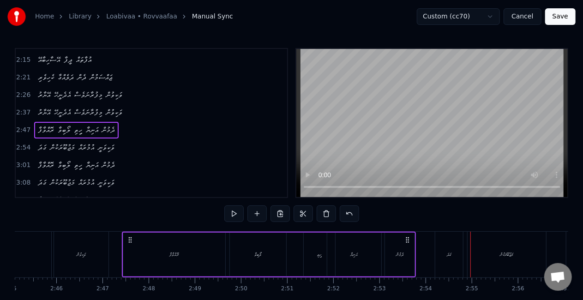
click at [439, 251] on div "ގަދަ" at bounding box center [449, 255] width 28 height 46
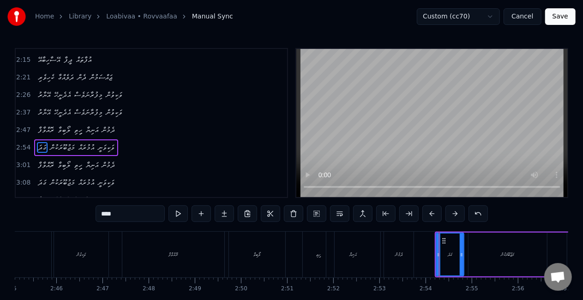
scroll to position [331, 0]
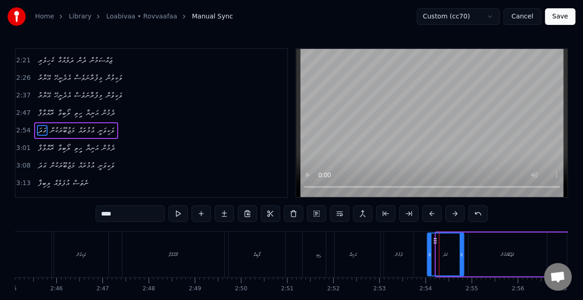
drag, startPoint x: 437, startPoint y: 255, endPoint x: 428, endPoint y: 253, distance: 9.9
click at [428, 253] on icon at bounding box center [430, 254] width 4 height 7
click at [406, 252] on div "ދެމުން" at bounding box center [399, 255] width 30 height 46
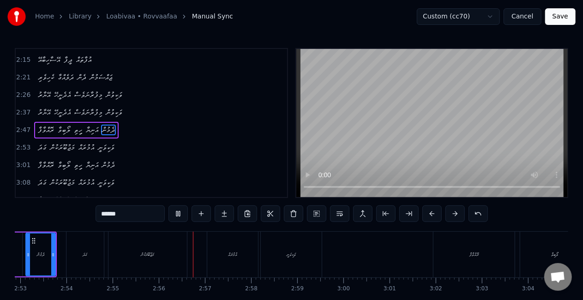
scroll to position [0, 8087]
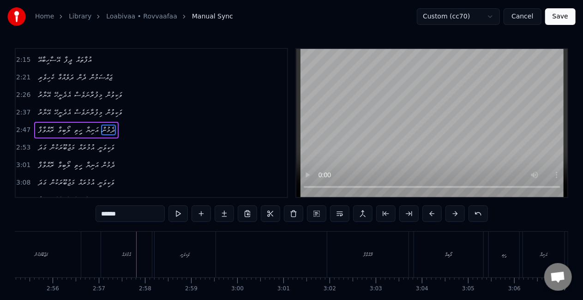
click at [115, 257] on div "އުމުރައް" at bounding box center [126, 255] width 51 height 46
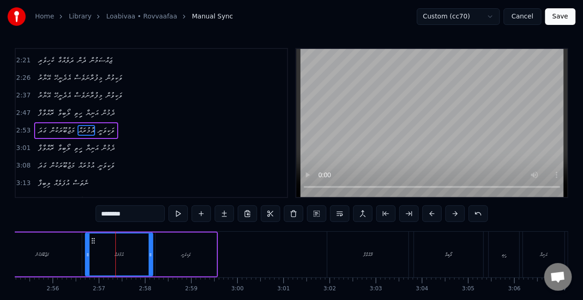
drag, startPoint x: 104, startPoint y: 255, endPoint x: 68, endPoint y: 258, distance: 35.7
click at [90, 253] on icon at bounding box center [88, 254] width 4 height 7
click at [69, 258] on div "މަޖުބޫރަކުން" at bounding box center [42, 255] width 78 height 44
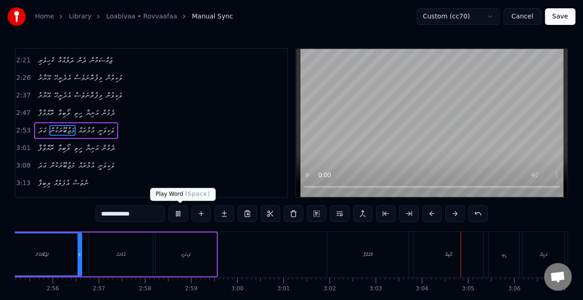
click at [181, 212] on button at bounding box center [178, 213] width 19 height 17
click at [340, 250] on div "ރޮއްވާފާ" at bounding box center [367, 255] width 81 height 46
type input "********"
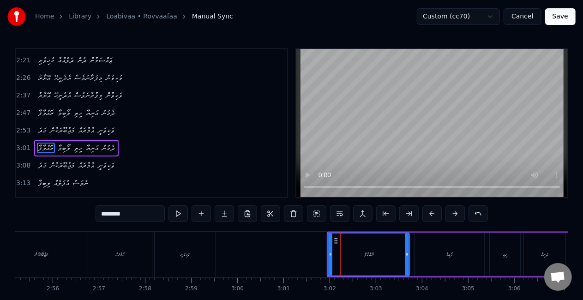
scroll to position [348, 0]
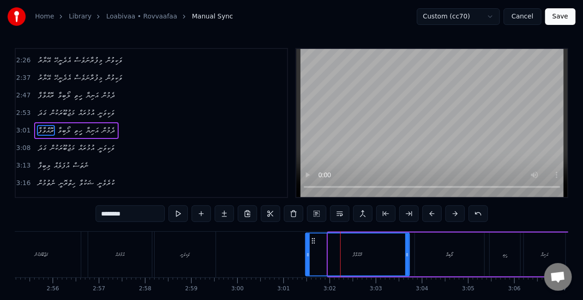
drag, startPoint x: 331, startPoint y: 251, endPoint x: 308, endPoint y: 248, distance: 22.8
click at [308, 248] on div at bounding box center [308, 255] width 4 height 42
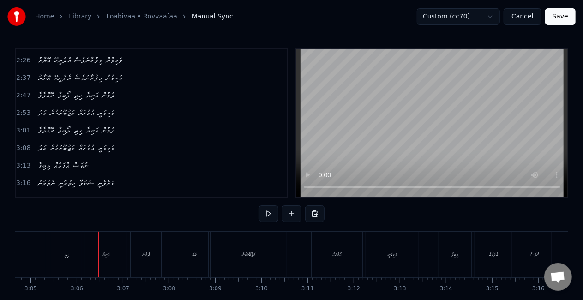
scroll to position [0, 8557]
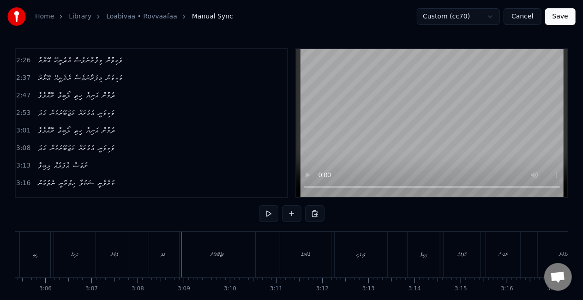
click at [169, 249] on div "ގަދަ" at bounding box center [163, 255] width 28 height 46
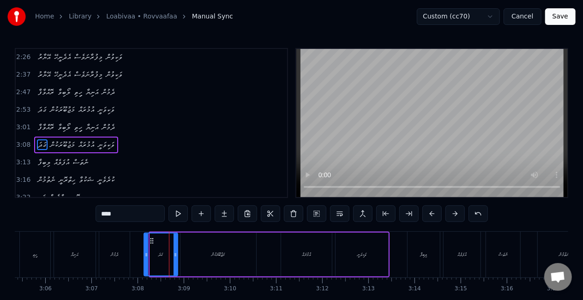
drag, startPoint x: 152, startPoint y: 253, endPoint x: 146, endPoint y: 251, distance: 6.3
click at [146, 251] on icon at bounding box center [147, 254] width 4 height 7
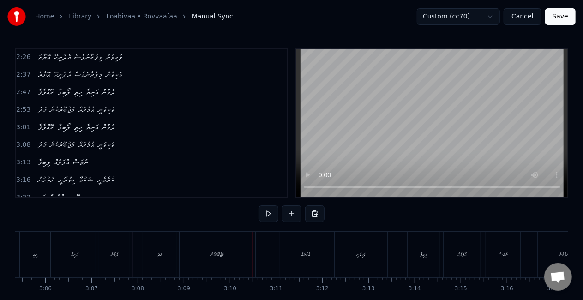
click at [167, 247] on div "ގަދަ" at bounding box center [160, 255] width 34 height 46
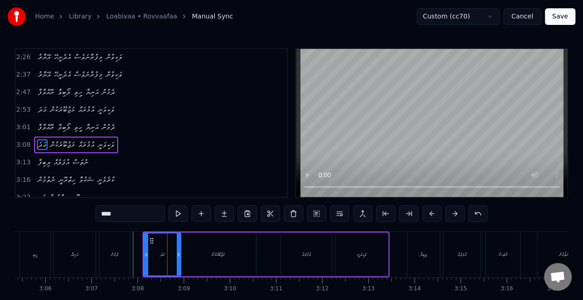
drag, startPoint x: 175, startPoint y: 252, endPoint x: 185, endPoint y: 249, distance: 9.5
click at [178, 251] on icon at bounding box center [179, 254] width 4 height 7
click at [202, 251] on div "މަޖުބޫރަކުން" at bounding box center [219, 255] width 76 height 44
type input "**********"
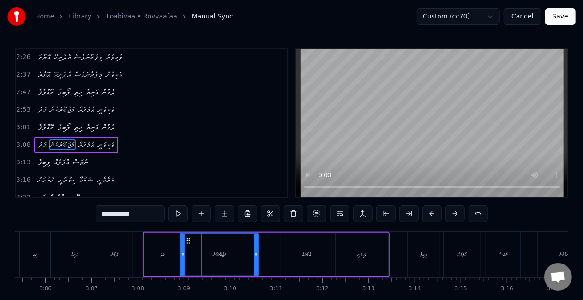
click at [257, 252] on icon at bounding box center [256, 254] width 4 height 7
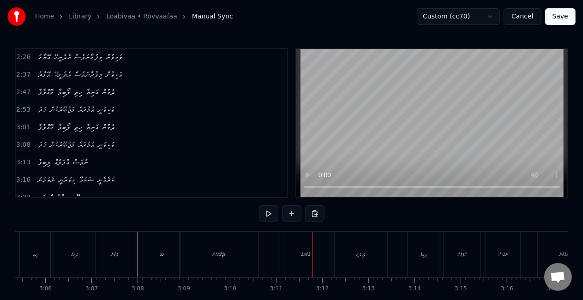
click at [291, 245] on div "އުމުރައް" at bounding box center [305, 255] width 51 height 46
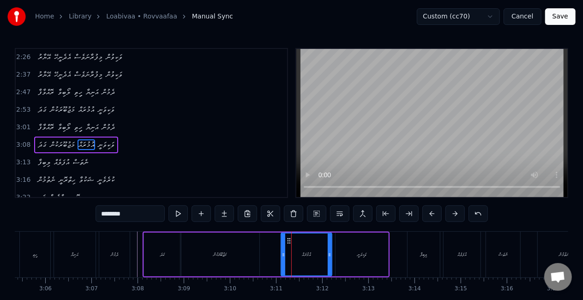
click at [281, 250] on div "އުމުރައް" at bounding box center [307, 255] width 52 height 44
drag, startPoint x: 283, startPoint y: 250, endPoint x: 264, endPoint y: 244, distance: 20.0
click at [264, 244] on div at bounding box center [264, 255] width 4 height 42
click at [253, 250] on div "މަޖުބޫރަކުން" at bounding box center [220, 255] width 79 height 44
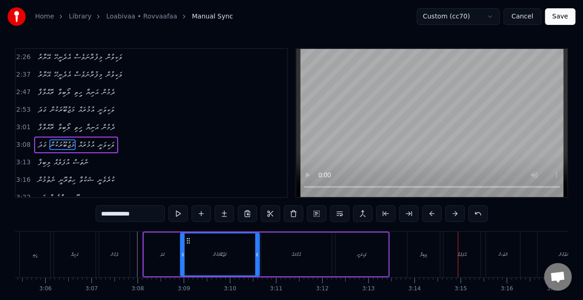
drag, startPoint x: 417, startPoint y: 243, endPoint x: 411, endPoint y: 246, distance: 6.8
click at [416, 242] on div "ލިބިފާ" at bounding box center [424, 255] width 32 height 46
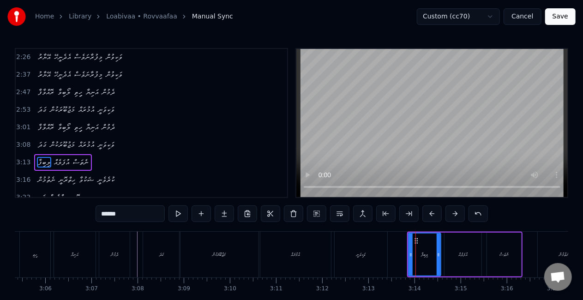
scroll to position [4, 0]
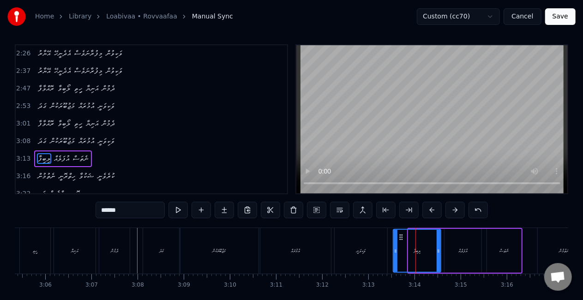
drag, startPoint x: 409, startPoint y: 248, endPoint x: 394, endPoint y: 245, distance: 15.6
click at [395, 245] on div at bounding box center [396, 251] width 4 height 42
click at [380, 245] on div "ވަކިވަނީ" at bounding box center [361, 251] width 53 height 46
type input "********"
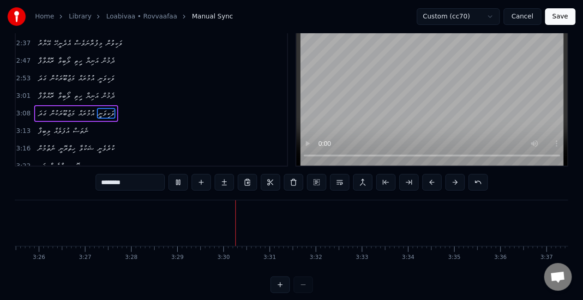
scroll to position [46, 0]
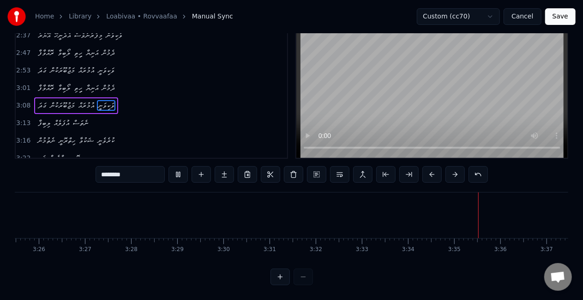
click at [554, 16] on button "Save" at bounding box center [560, 16] width 30 height 17
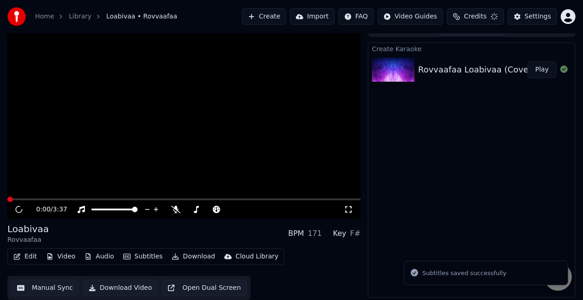
scroll to position [13, 0]
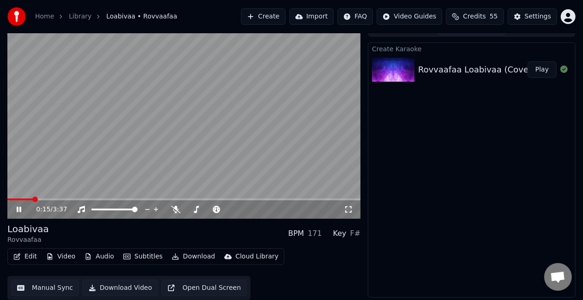
click at [21, 198] on video at bounding box center [183, 119] width 353 height 199
click at [20, 199] on span at bounding box center [13, 200] width 13 height 2
click at [102, 134] on video at bounding box center [183, 119] width 353 height 199
click at [29, 199] on span at bounding box center [17, 200] width 21 height 2
click at [80, 135] on video at bounding box center [183, 119] width 353 height 199
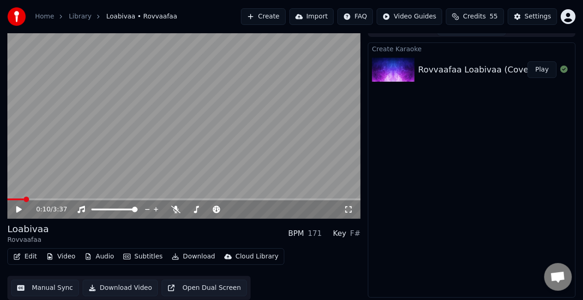
click at [23, 200] on span at bounding box center [15, 200] width 16 height 2
click at [61, 140] on video at bounding box center [183, 119] width 353 height 199
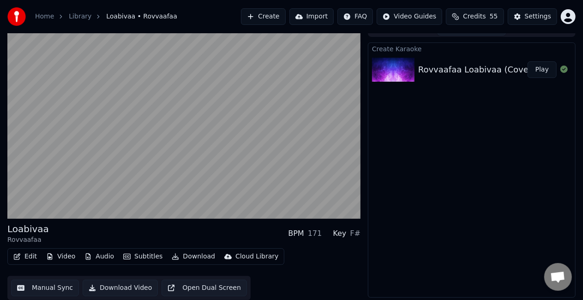
click at [61, 140] on video at bounding box center [183, 119] width 353 height 199
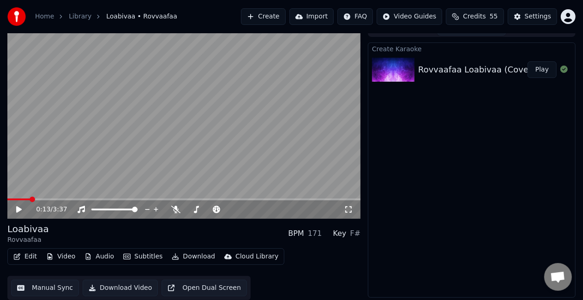
click at [52, 289] on button "Manual Sync" at bounding box center [45, 288] width 68 height 17
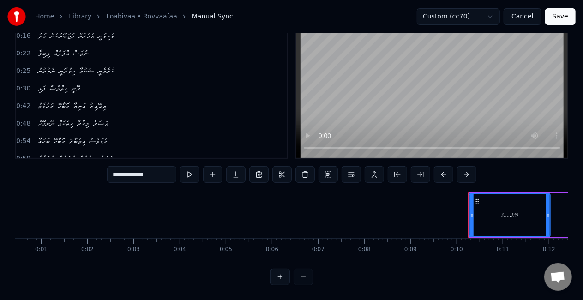
scroll to position [0, 25]
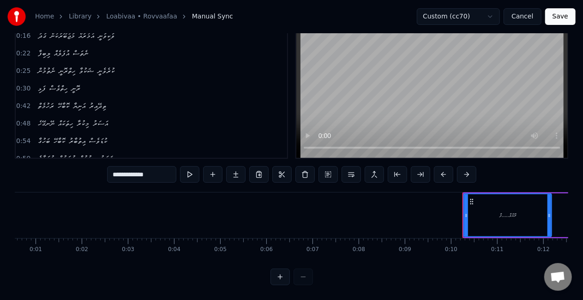
drag, startPoint x: 542, startPoint y: 210, endPoint x: 549, endPoint y: 210, distance: 6.9
click at [549, 212] on icon at bounding box center [550, 215] width 4 height 7
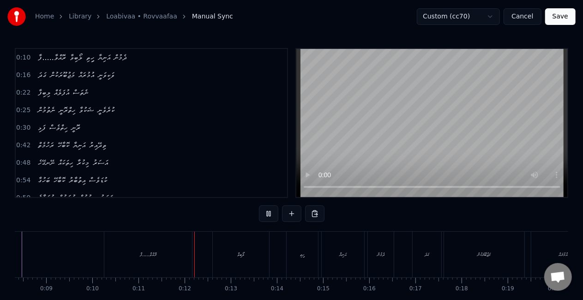
scroll to position [0, 492]
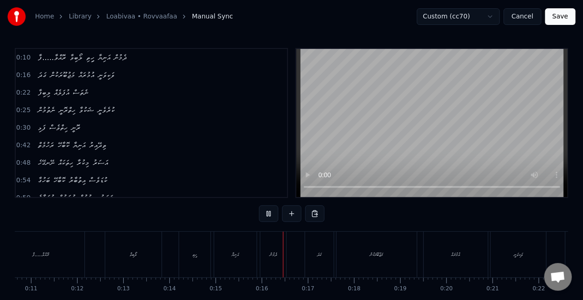
click at [557, 16] on button "Save" at bounding box center [560, 16] width 30 height 17
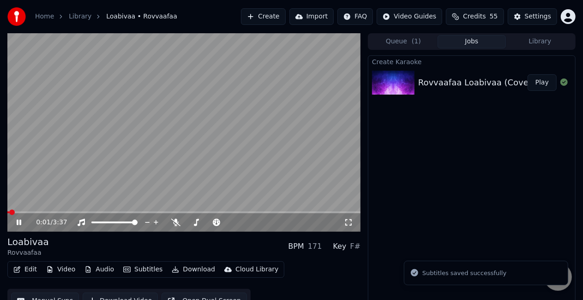
click at [27, 213] on span at bounding box center [183, 212] width 353 height 2
click at [78, 178] on video at bounding box center [183, 132] width 353 height 199
click at [18, 211] on span at bounding box center [17, 212] width 21 height 2
click at [68, 178] on video at bounding box center [183, 132] width 353 height 199
click at [83, 152] on video at bounding box center [183, 132] width 353 height 199
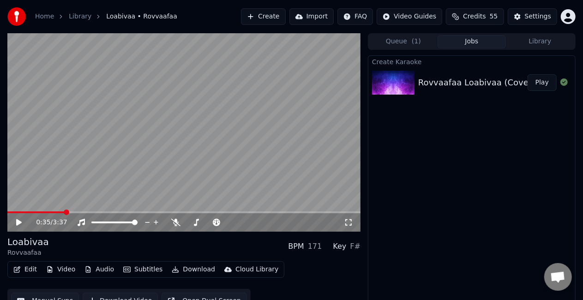
scroll to position [13, 0]
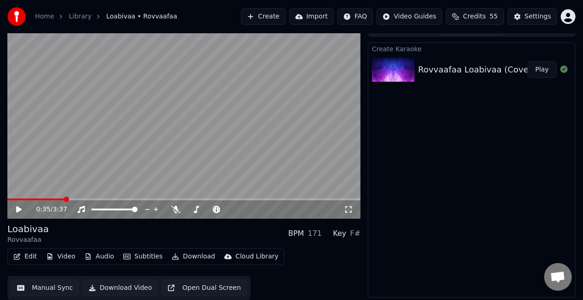
click at [29, 255] on button "Edit" at bounding box center [25, 256] width 31 height 13
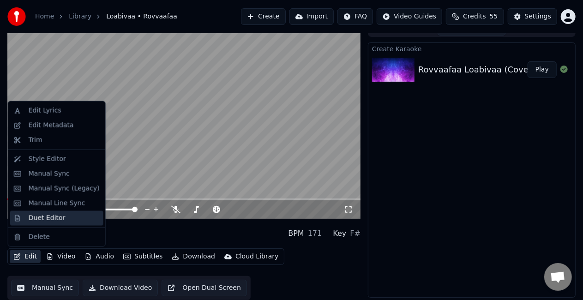
click at [47, 223] on div "Duet Editor" at bounding box center [56, 218] width 93 height 15
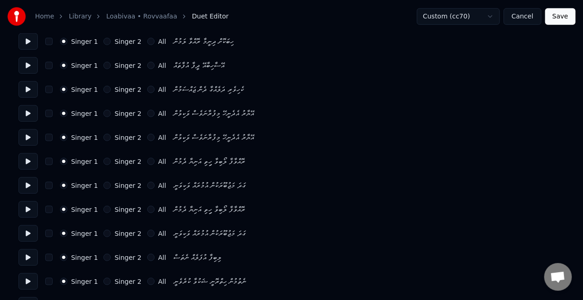
scroll to position [512, 0]
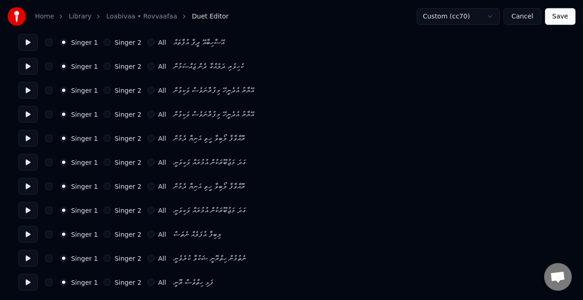
click at [555, 18] on button "Save" at bounding box center [560, 16] width 30 height 17
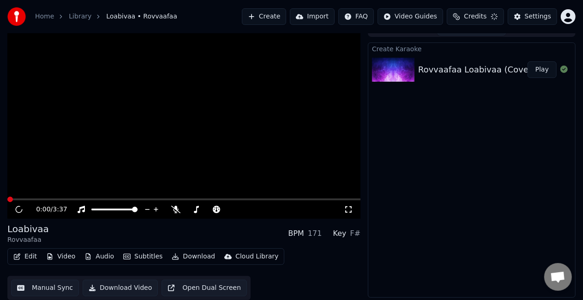
scroll to position [13, 0]
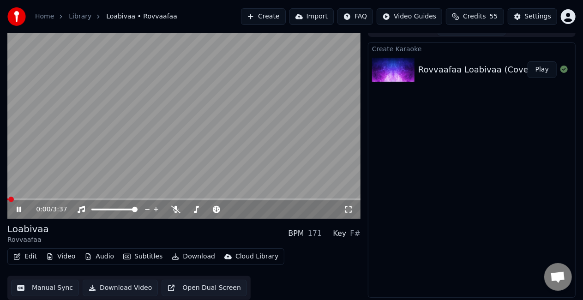
drag, startPoint x: 114, startPoint y: 156, endPoint x: 112, endPoint y: 161, distance: 5.4
click at [114, 156] on video at bounding box center [183, 119] width 353 height 199
click at [33, 199] on span at bounding box center [183, 200] width 353 height 2
click at [117, 161] on video at bounding box center [183, 119] width 353 height 199
click at [97, 199] on span at bounding box center [183, 200] width 353 height 2
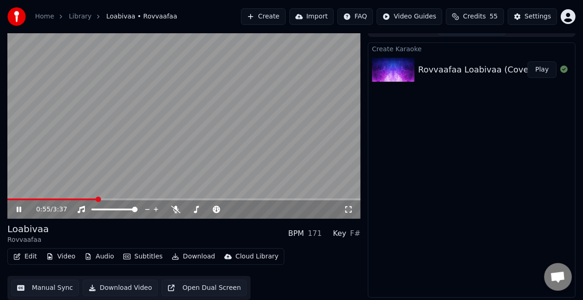
click at [224, 139] on video at bounding box center [183, 119] width 353 height 199
click at [244, 128] on video at bounding box center [183, 119] width 353 height 199
click at [257, 134] on video at bounding box center [183, 119] width 353 height 199
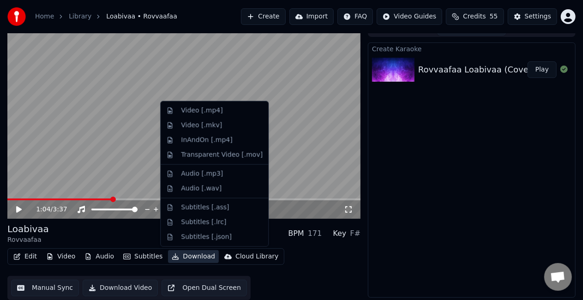
click at [193, 251] on button "Download" at bounding box center [193, 256] width 51 height 13
click at [211, 111] on div "Video [.mp4]" at bounding box center [202, 110] width 42 height 9
